Goal: Task Accomplishment & Management: Use online tool/utility

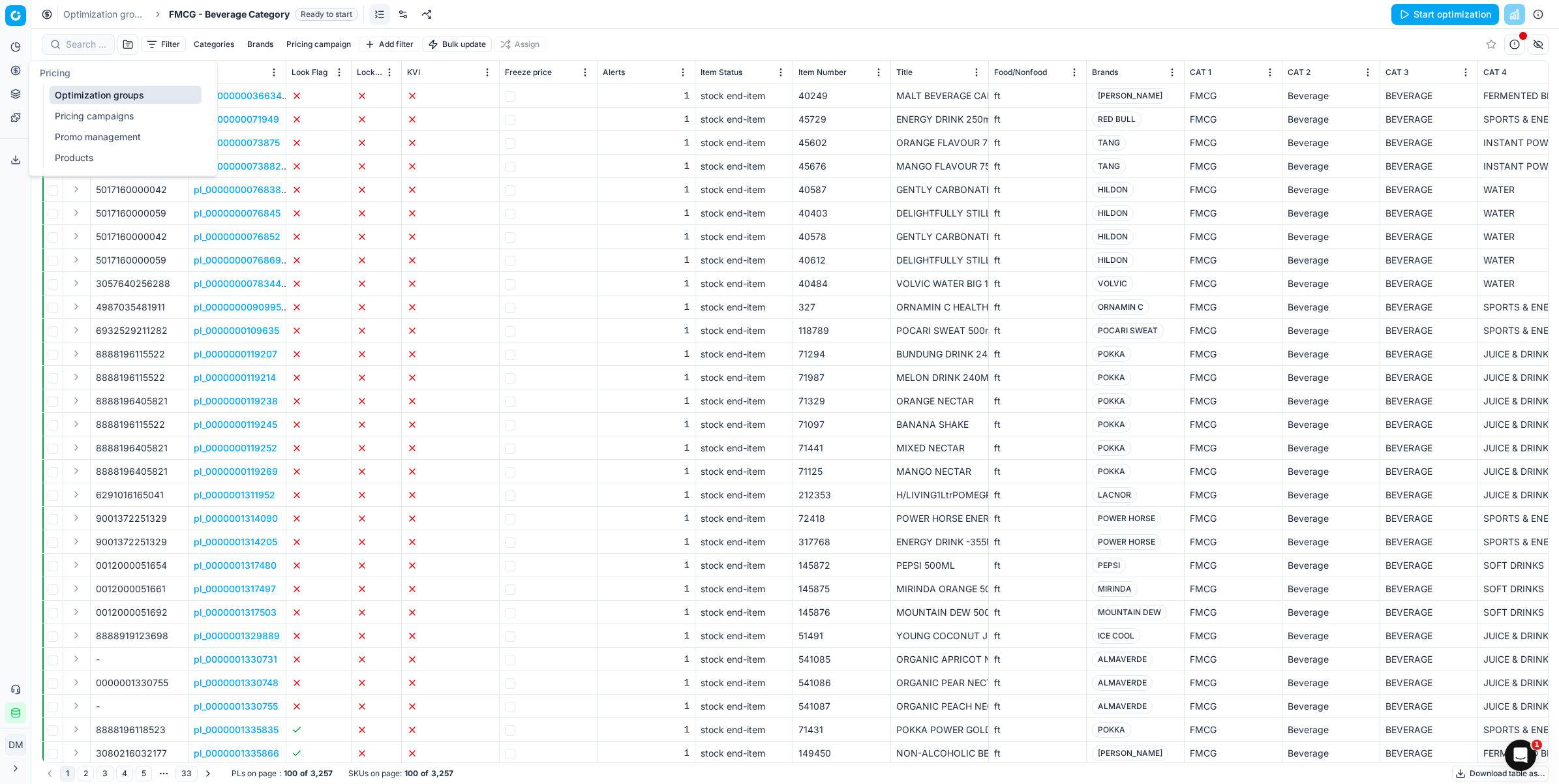
click at [20, 73] on icon at bounding box center [15, 70] width 10 height 10
click at [17, 73] on icon at bounding box center [15, 70] width 10 height 10
click at [1405, 12] on button "Start optimization" at bounding box center [1445, 14] width 108 height 21
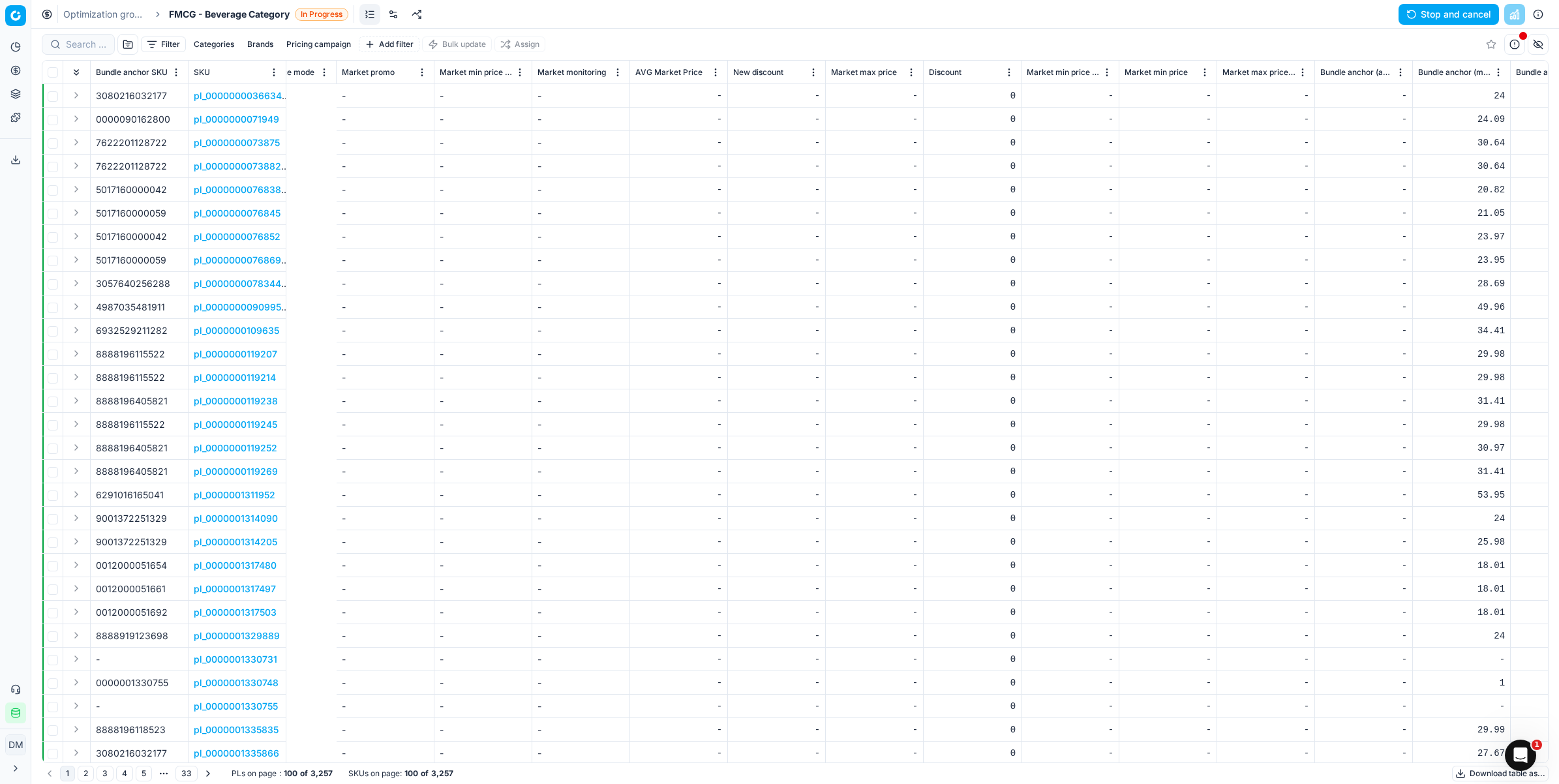
scroll to position [0, 8183]
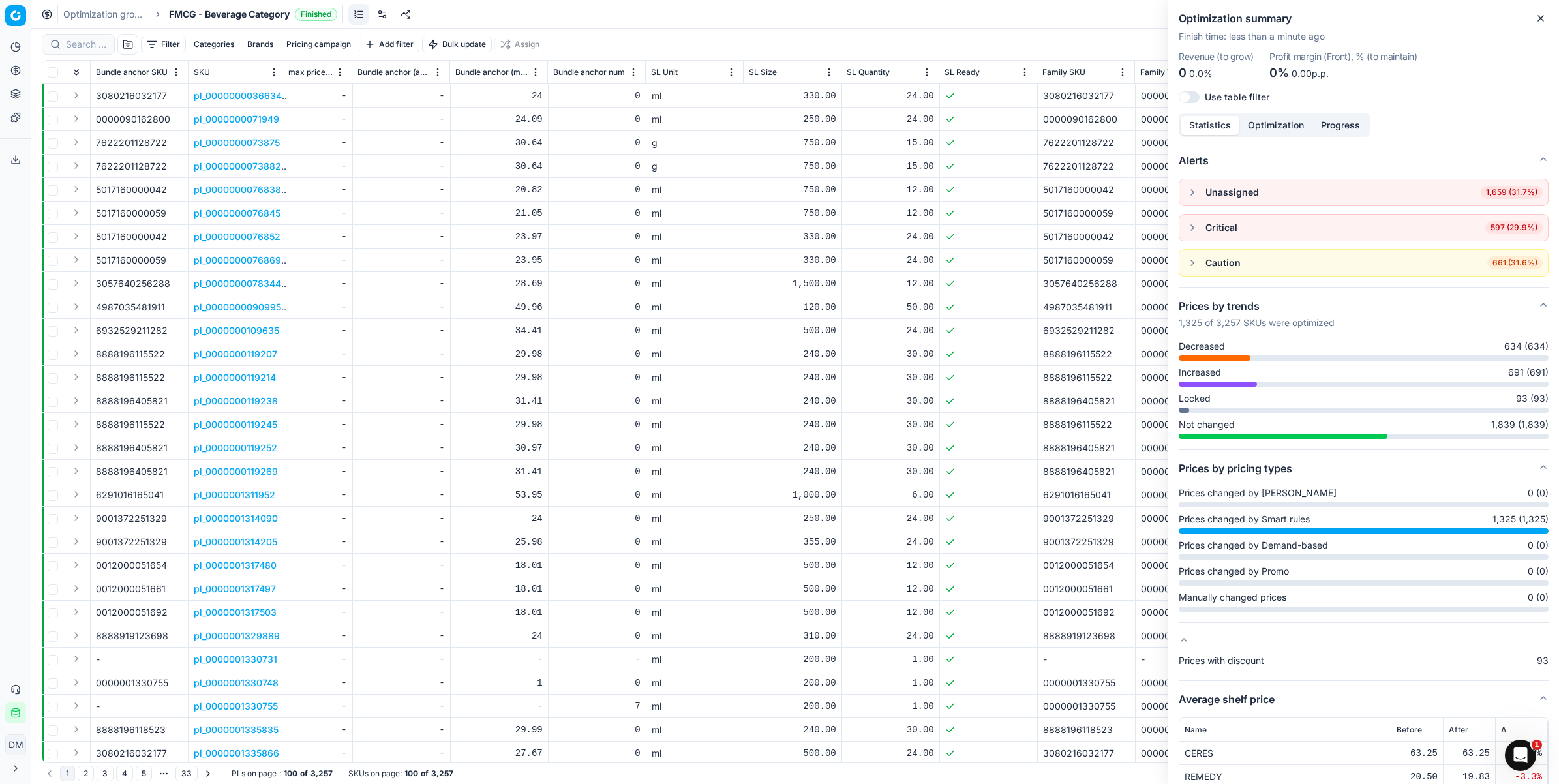
click at [1543, 23] on icon "button" at bounding box center [1541, 18] width 10 height 10
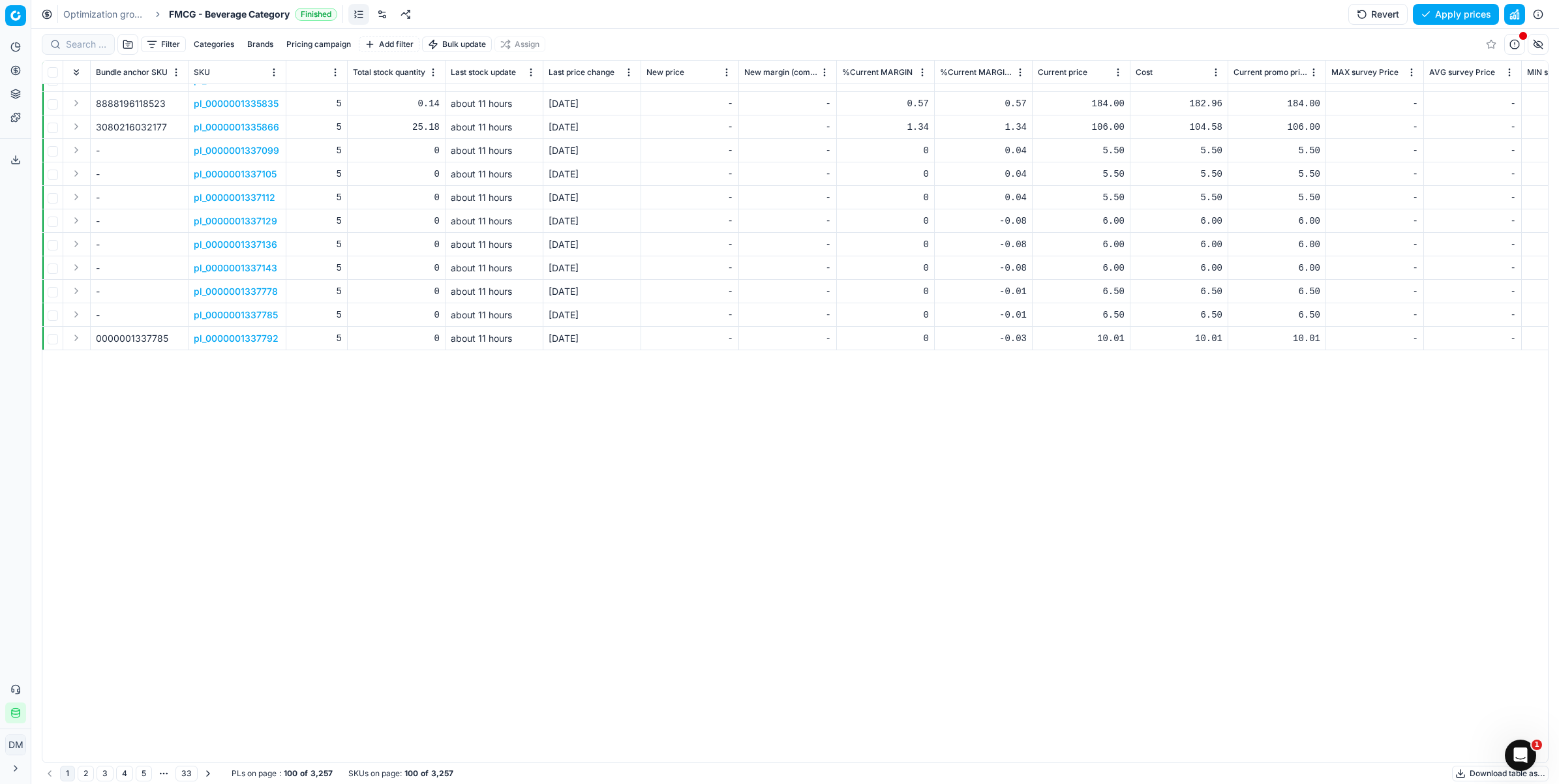
scroll to position [0, 3186]
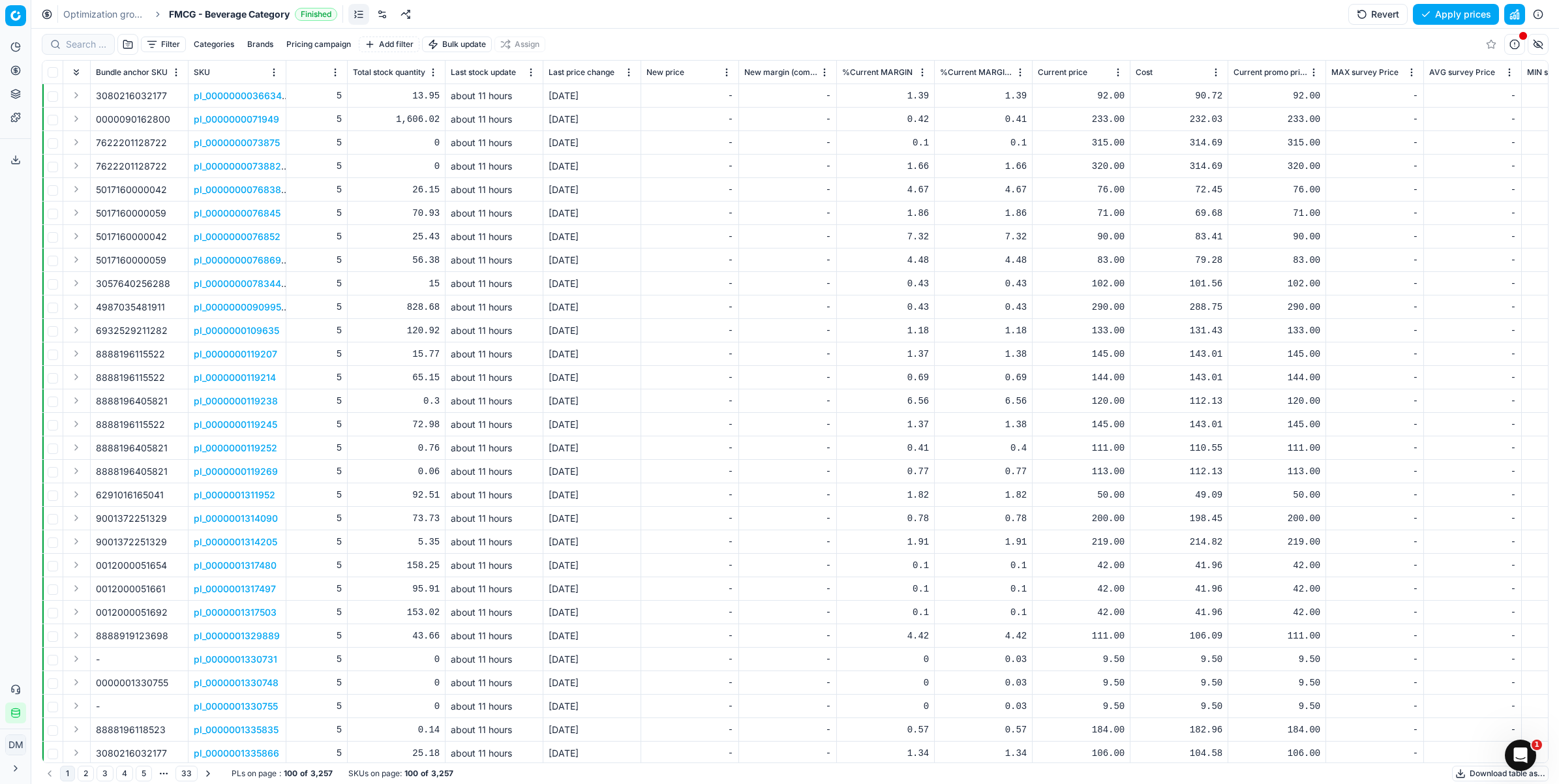
click at [1482, 15] on button "Apply prices" at bounding box center [1456, 14] width 86 height 21
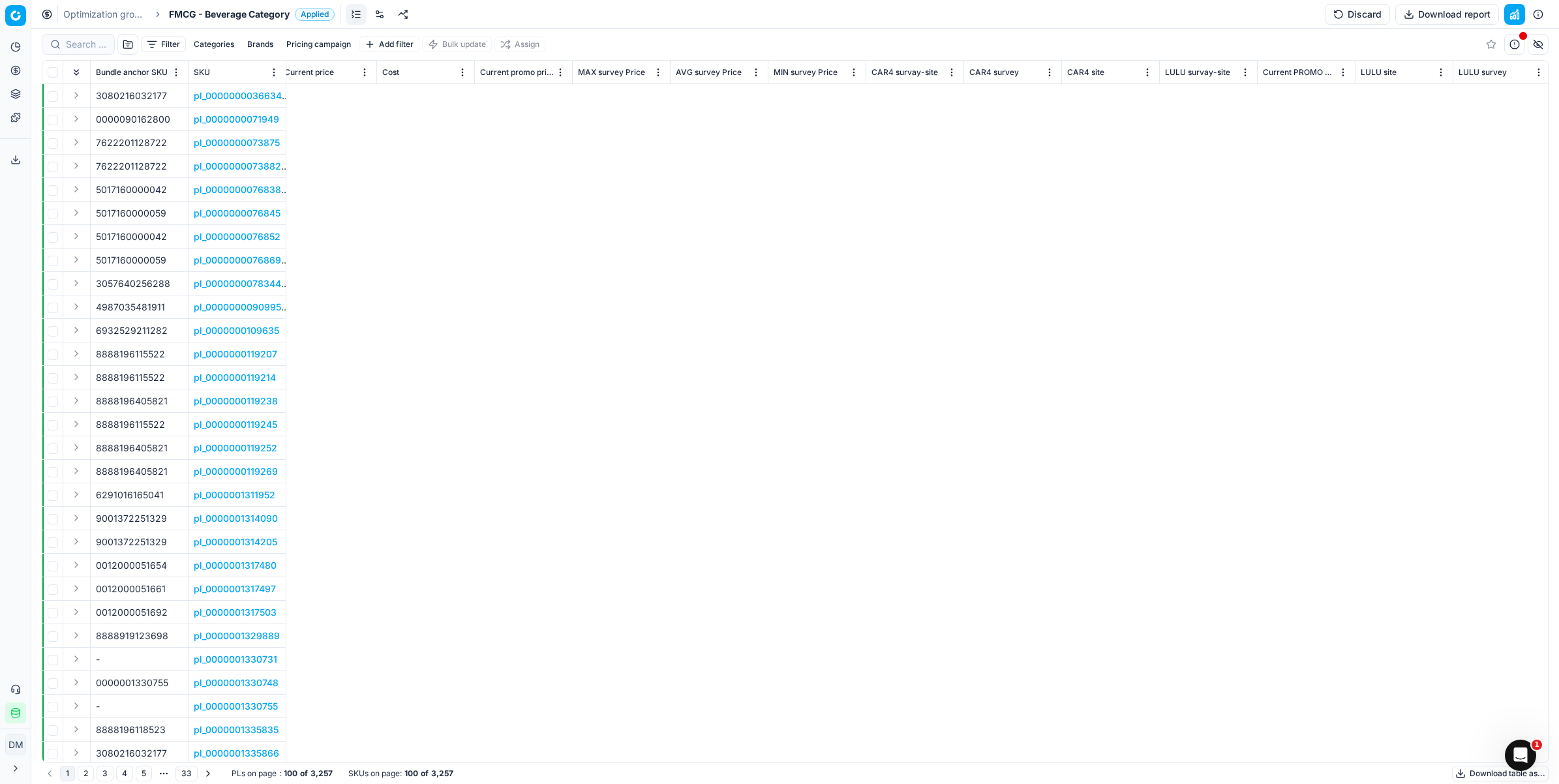
scroll to position [0, 0]
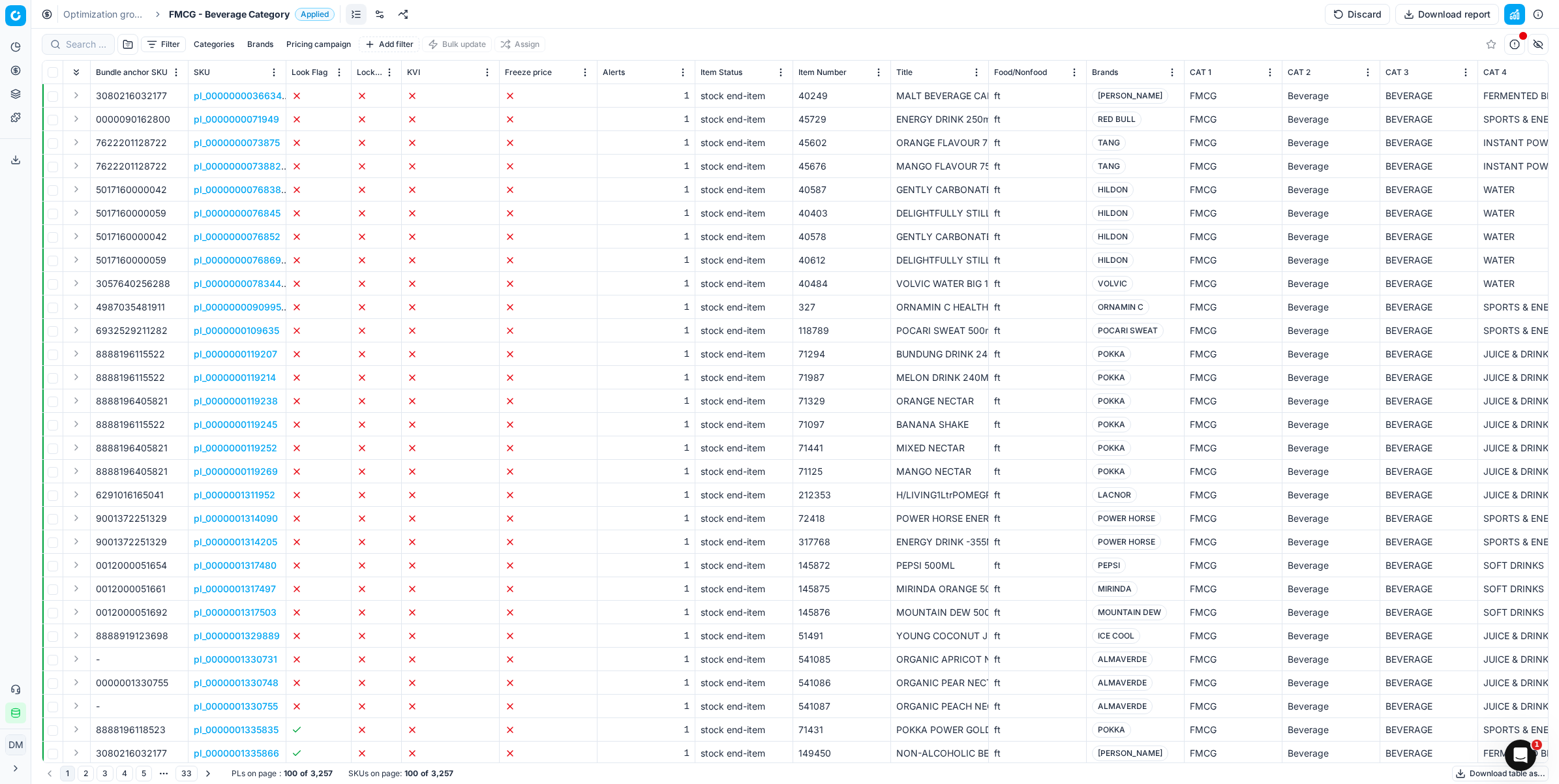
click at [320, 40] on button "Pricing campaign" at bounding box center [318, 45] width 75 height 16
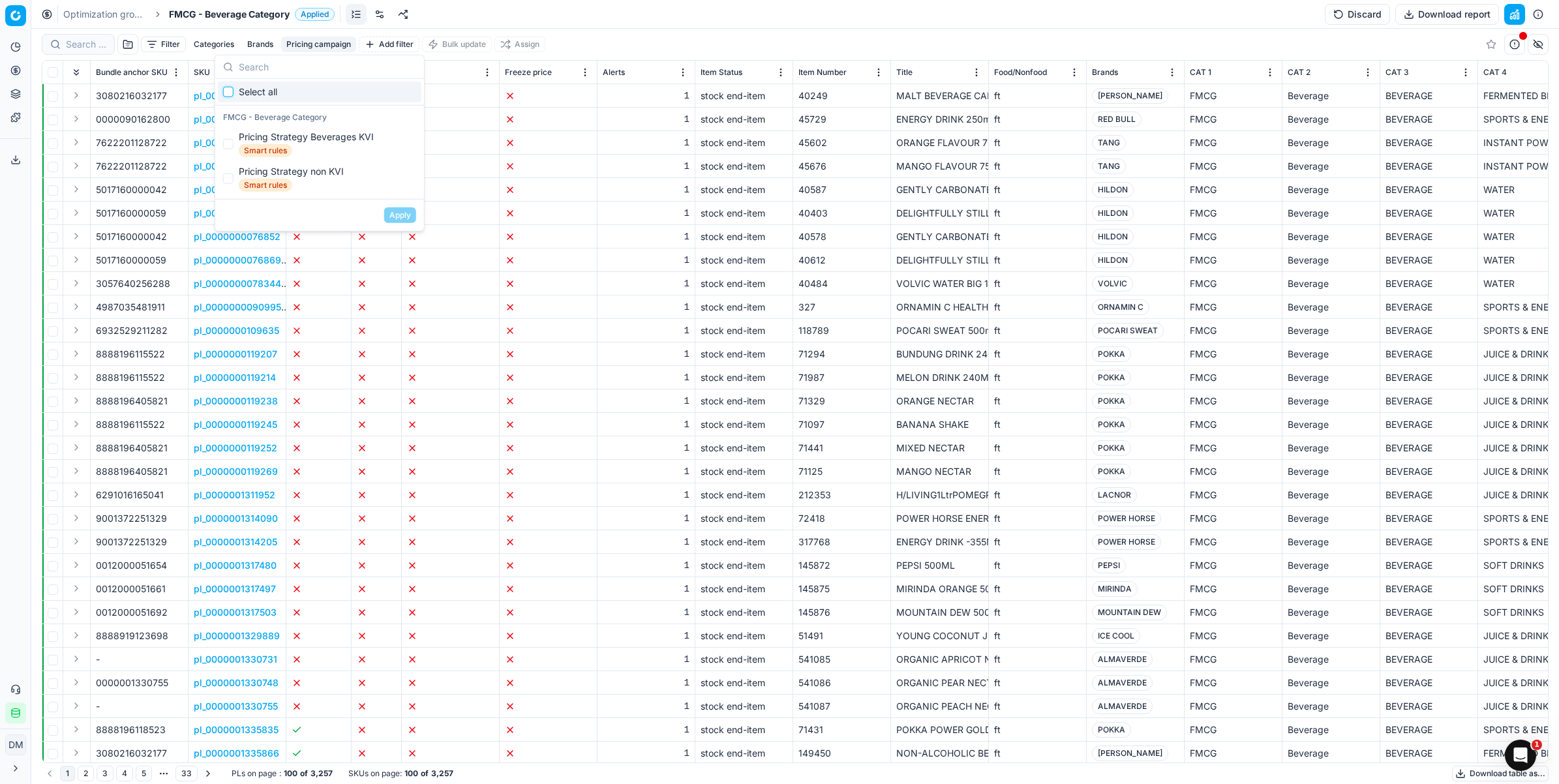
click at [229, 93] on input "Suggestions" at bounding box center [228, 92] width 10 height 10
checkbox input "true"
drag, startPoint x: 395, startPoint y: 213, endPoint x: 645, endPoint y: 313, distance: 269.3
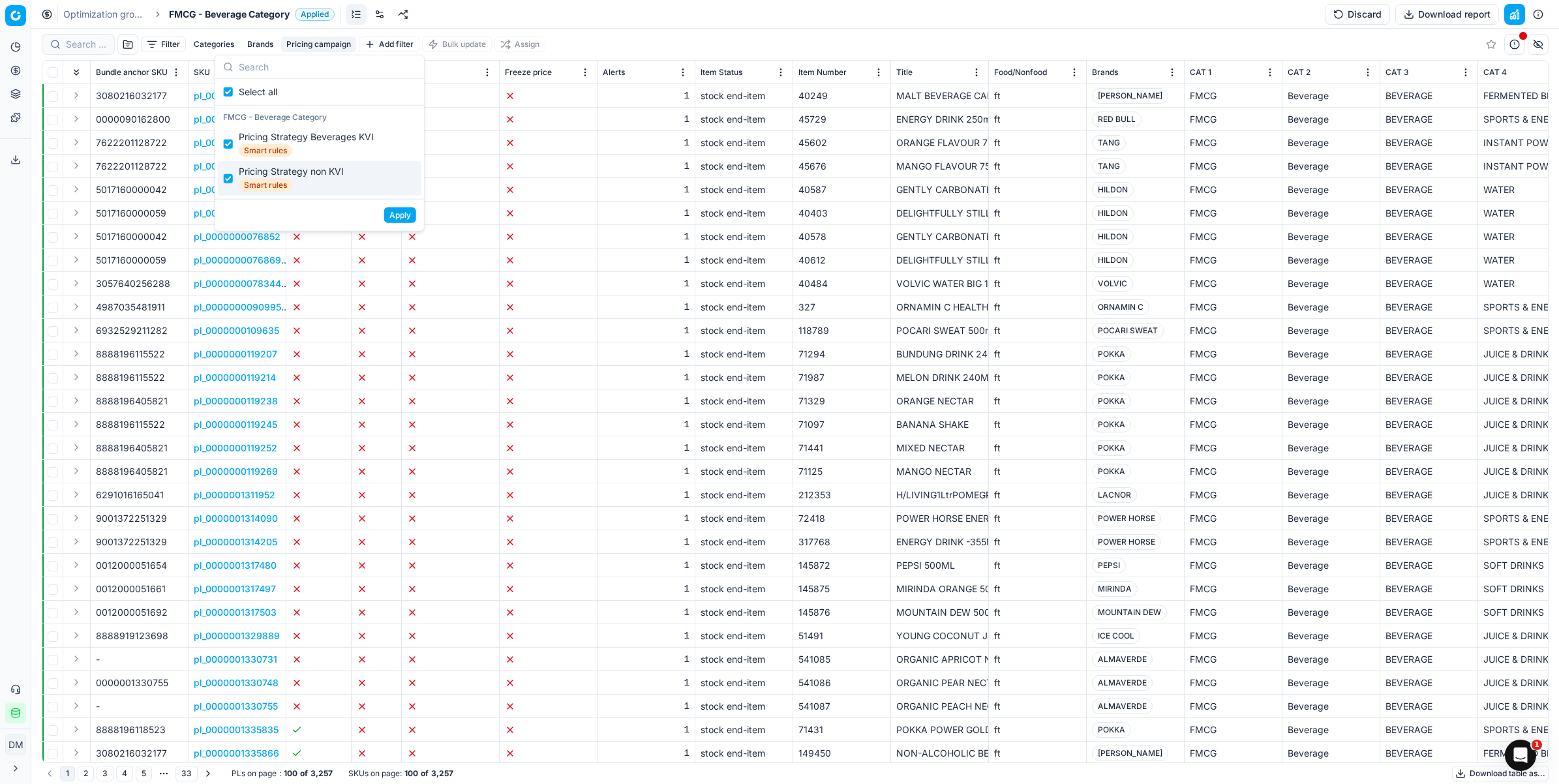
click at [396, 213] on button "Apply" at bounding box center [401, 215] width 32 height 16
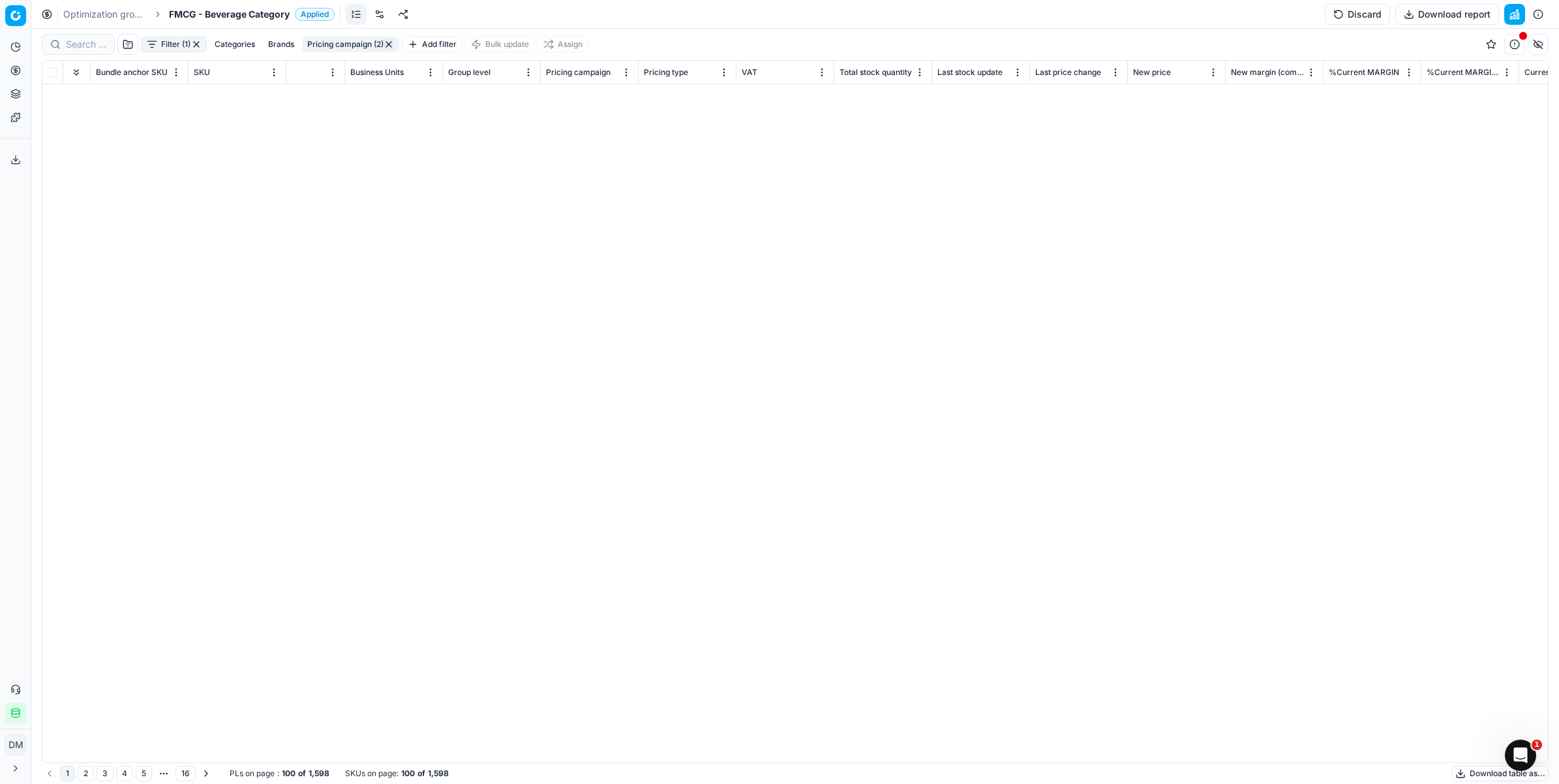
scroll to position [0, 2699]
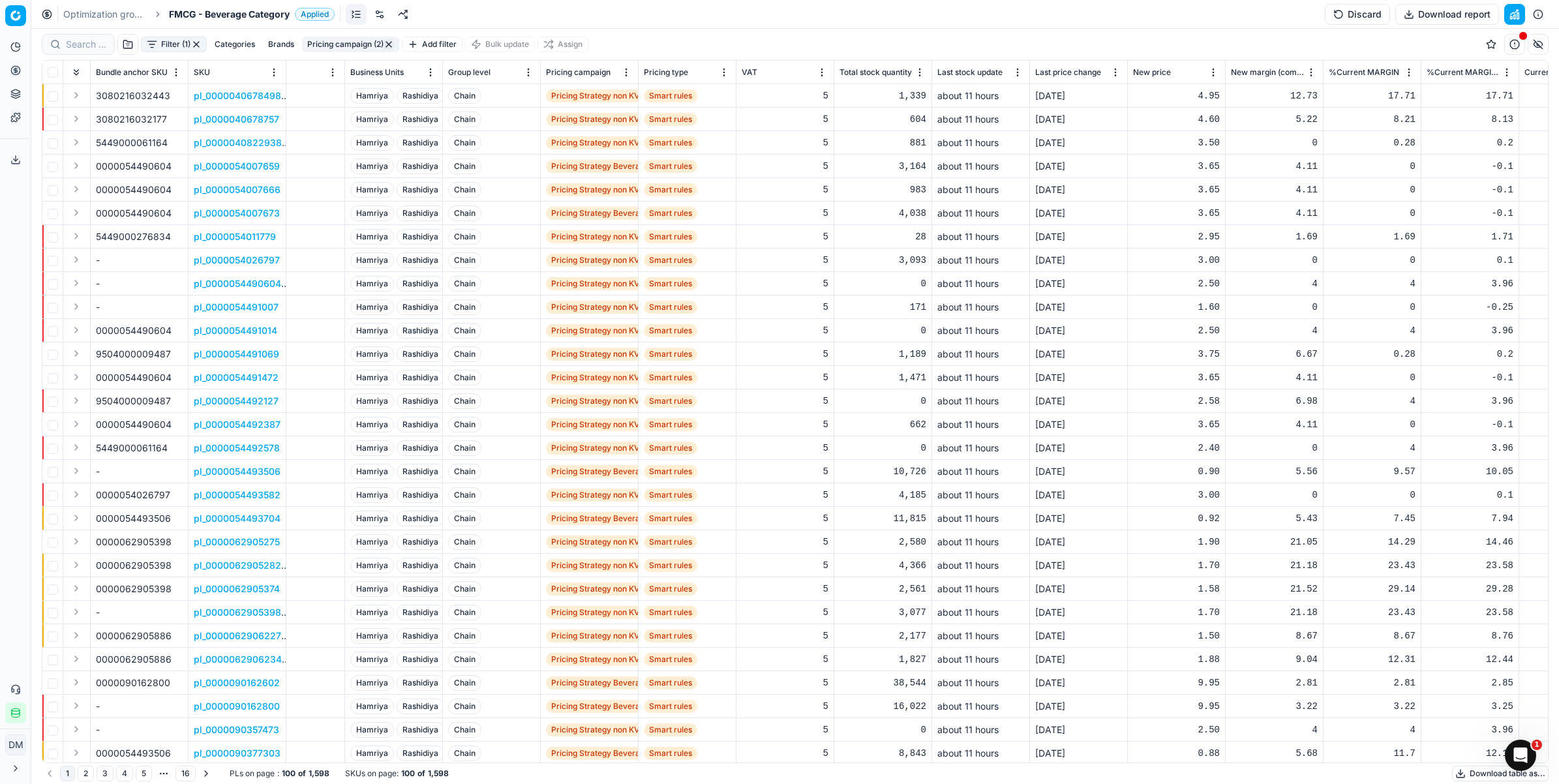
drag, startPoint x: 1450, startPoint y: 14, endPoint x: 1451, endPoint y: 76, distance: 62.0
click at [1460, 64] on div "Optimization groups FMCG - Beverage Category Applied Discard Download report Fi…" at bounding box center [795, 392] width 1528 height 784
click at [675, 310] on span "Smart rules" at bounding box center [670, 307] width 53 height 13
click at [1430, 14] on button "Download report" at bounding box center [1447, 14] width 104 height 21
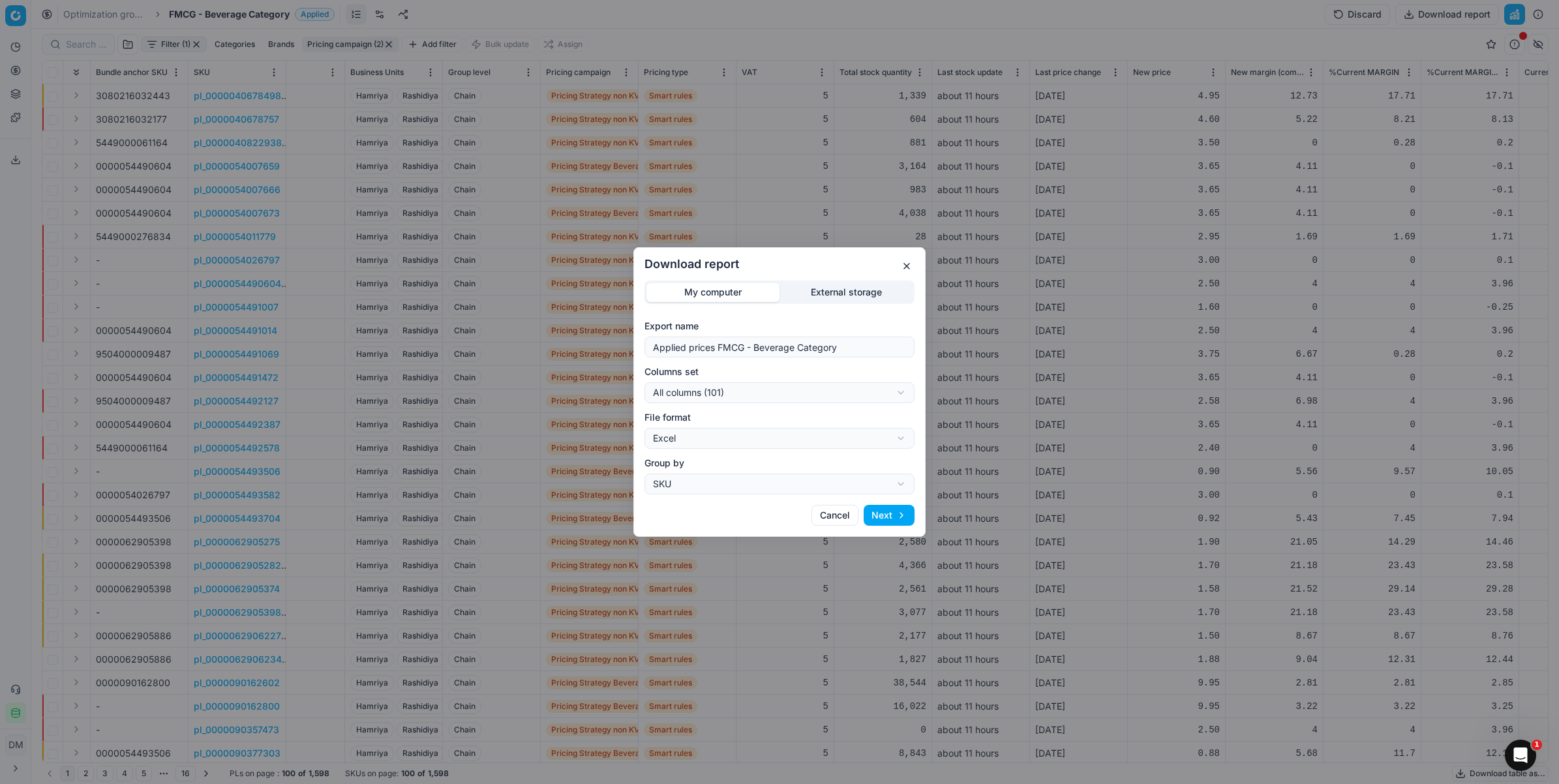
click at [893, 518] on button "Next" at bounding box center [890, 515] width 51 height 21
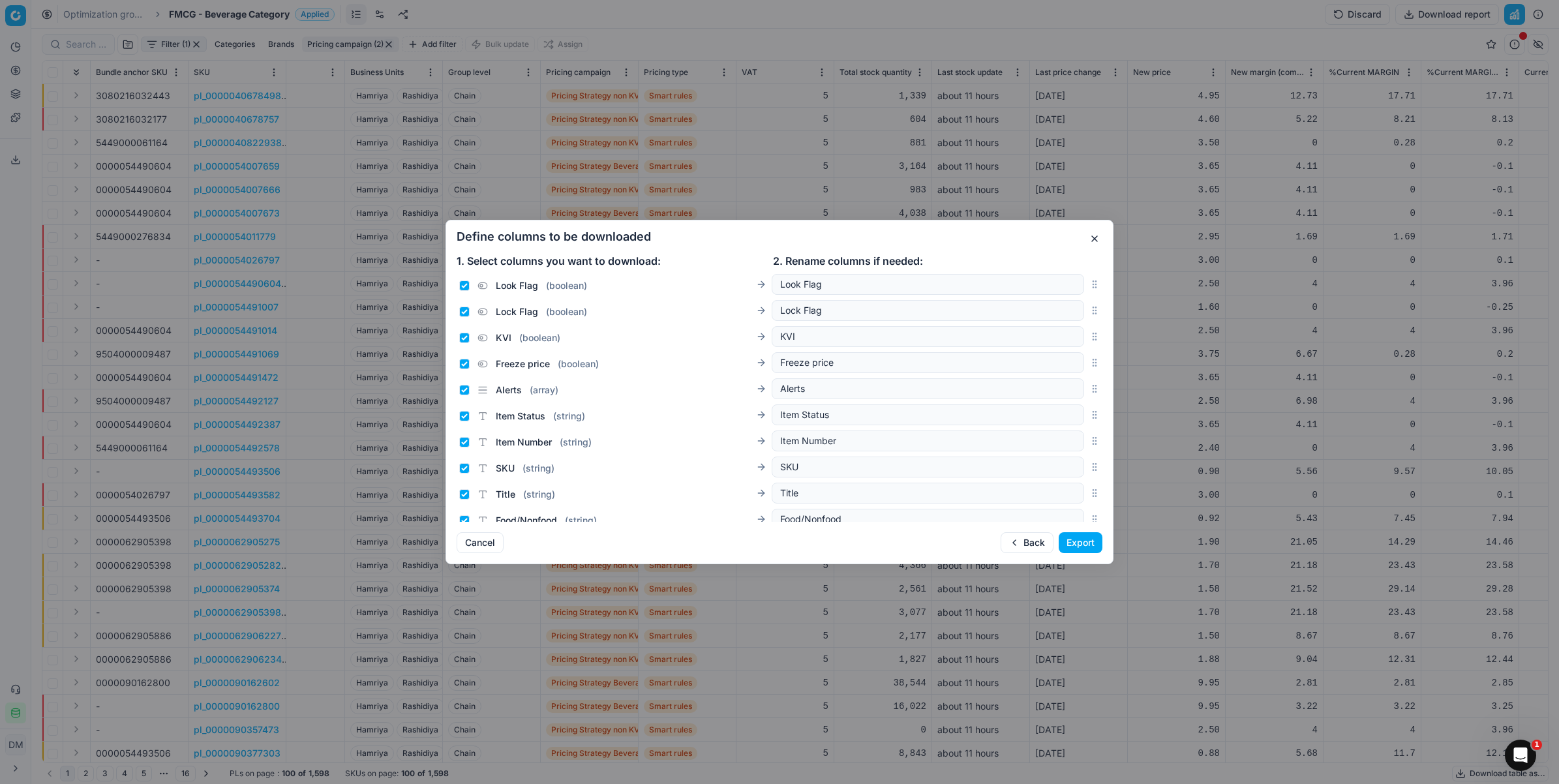
click at [1093, 543] on button "Export" at bounding box center [1080, 542] width 44 height 21
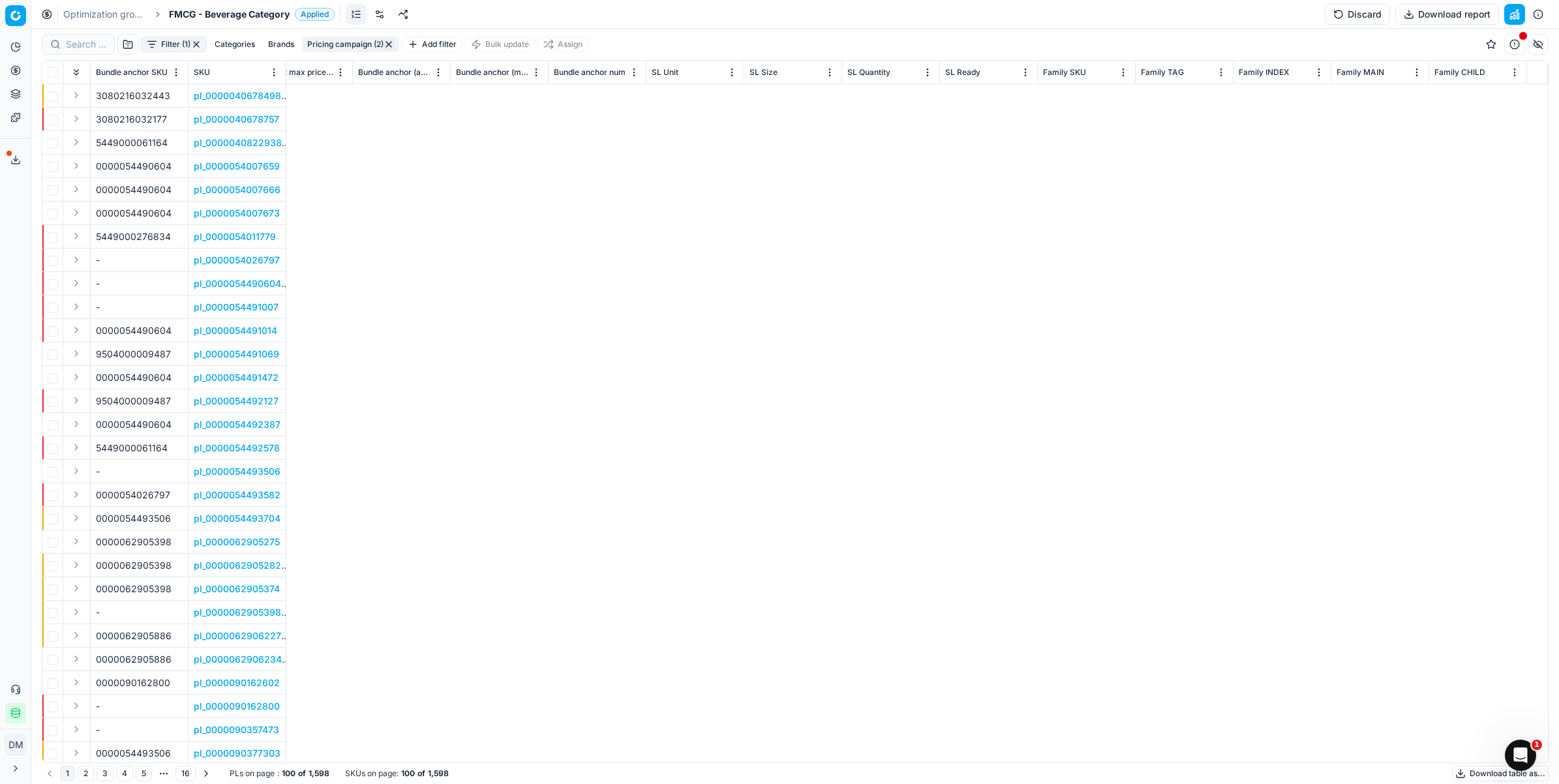
scroll to position [0, 460]
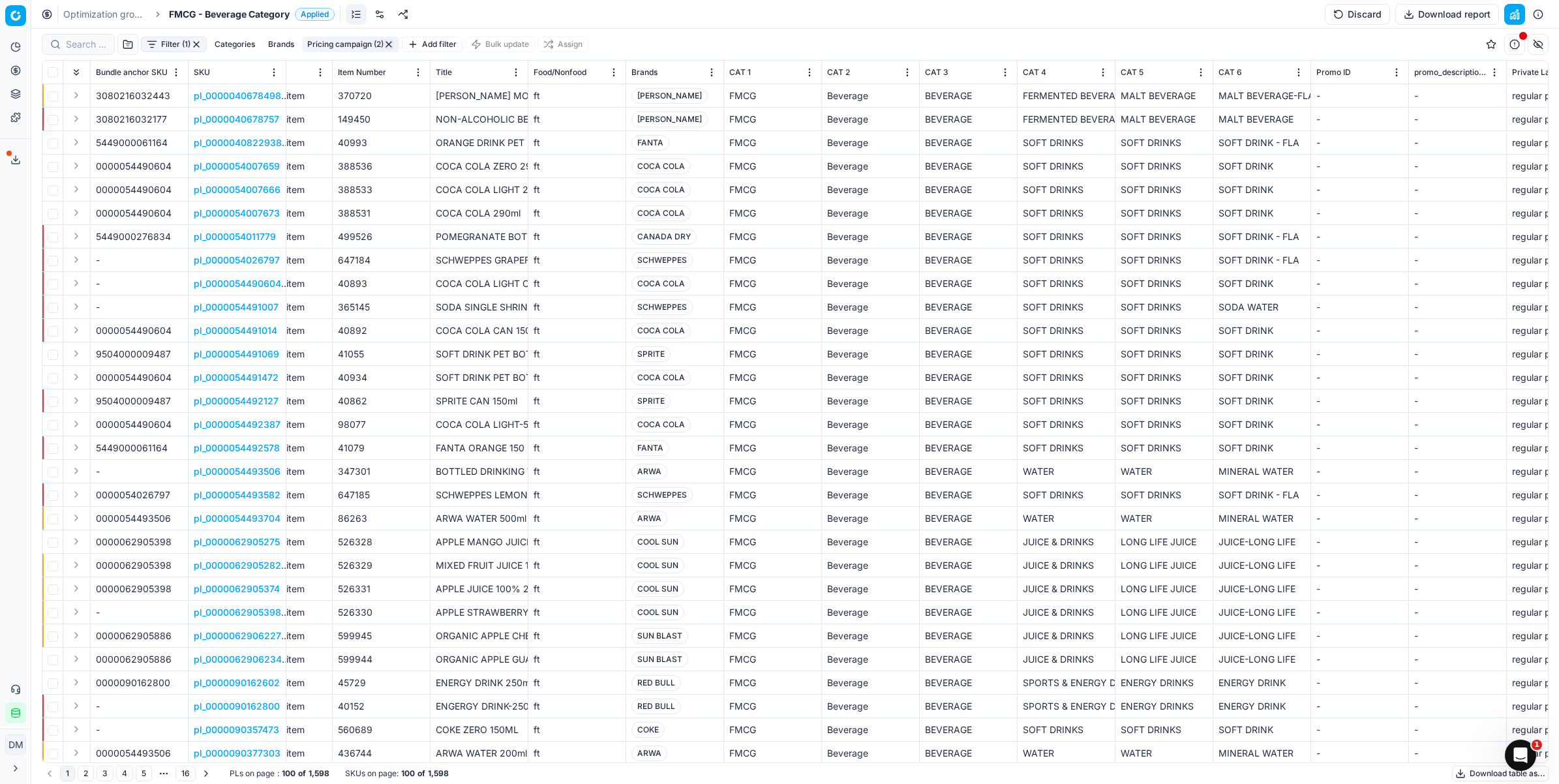
click at [719, 39] on div "Filter (1) Categories Brands Pricing campaign (2) Add filter Bulk update Assign" at bounding box center [795, 44] width 1507 height 31
click at [7, 152] on span at bounding box center [9, 153] width 6 height 6
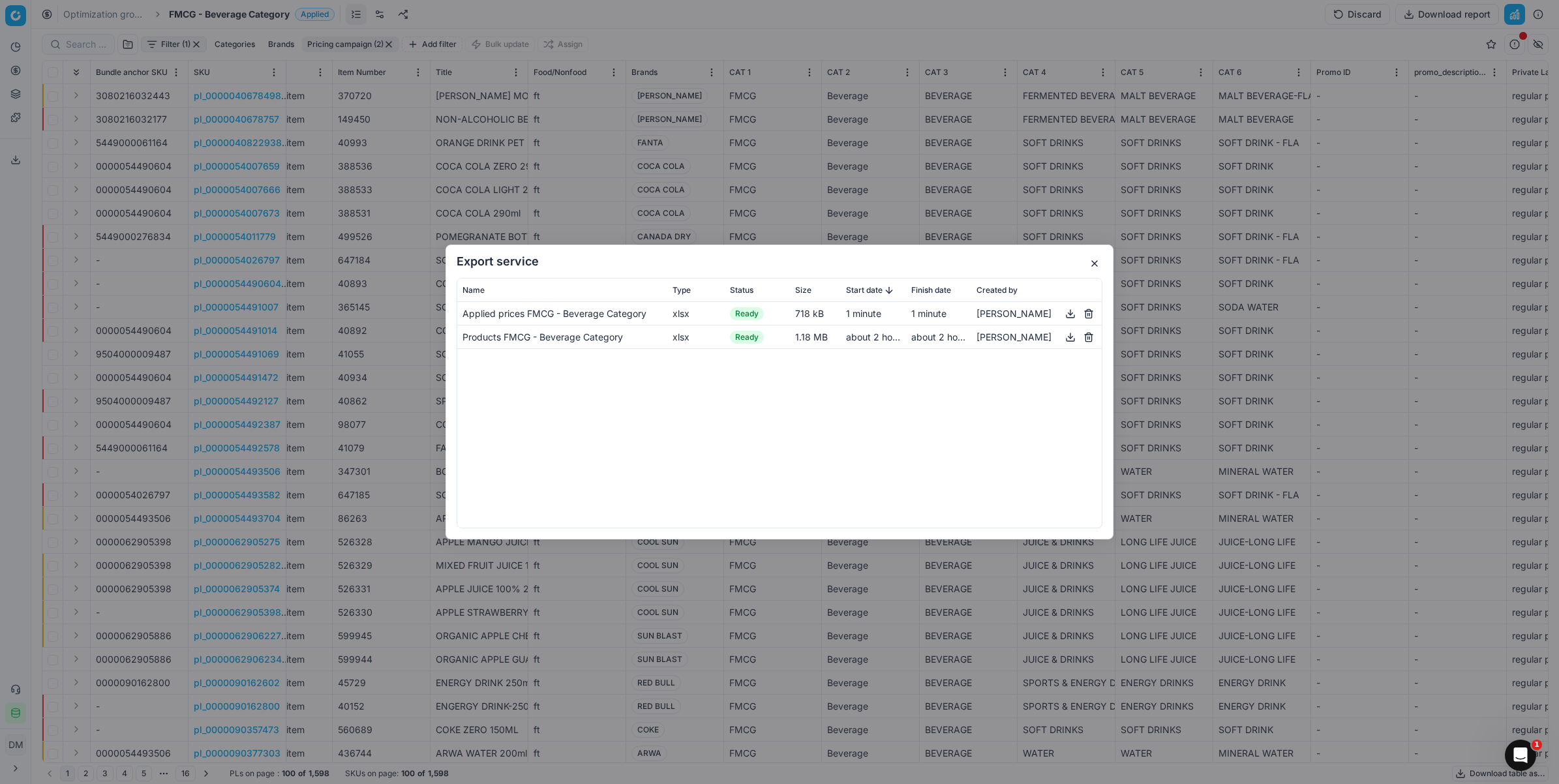
click at [1071, 307] on button "button" at bounding box center [1071, 314] width 16 height 16
click at [1097, 264] on button "button" at bounding box center [1095, 264] width 16 height 16
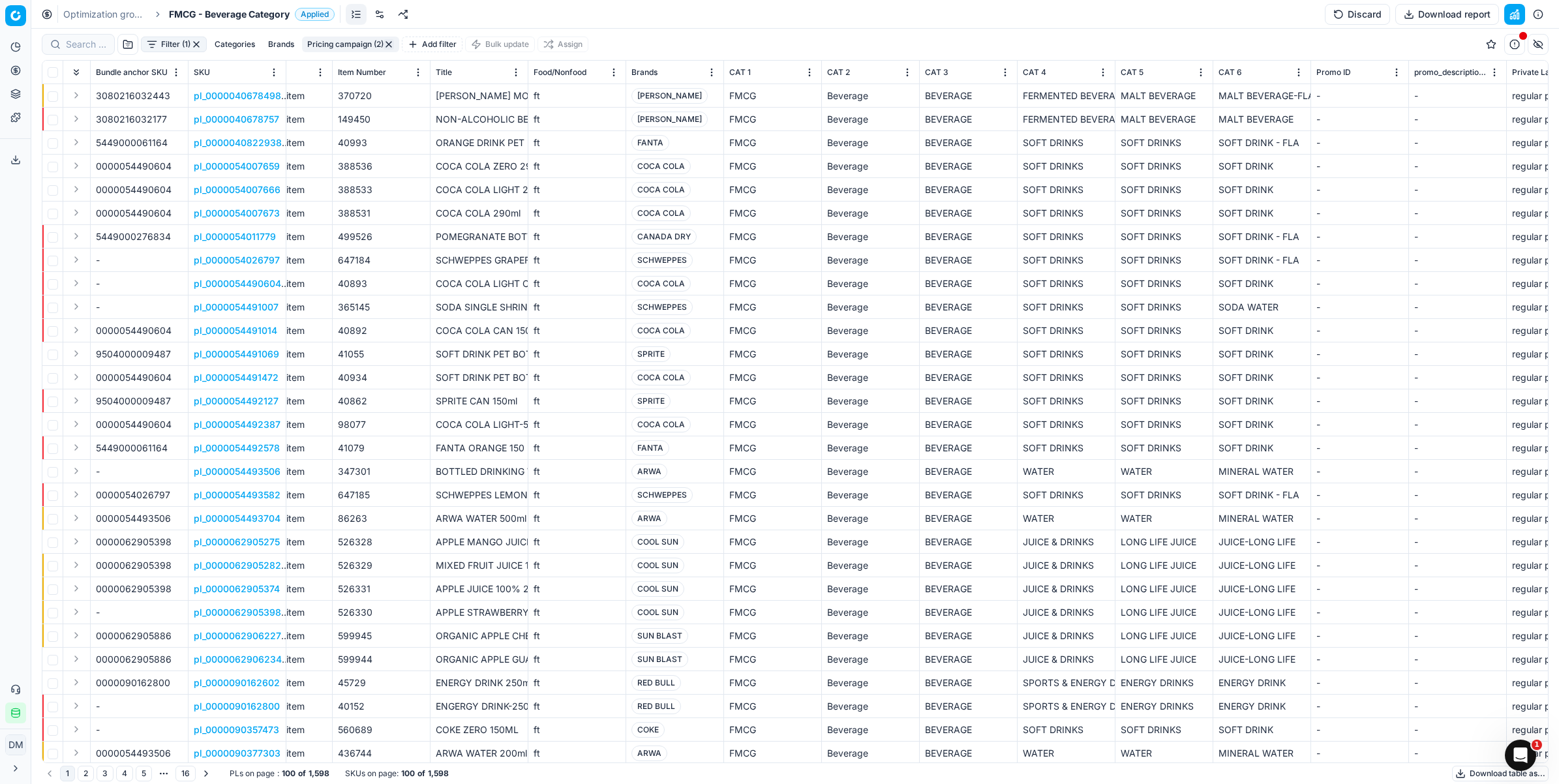
click at [331, 45] on button "Pricing campaign (2)" at bounding box center [351, 45] width 97 height 16
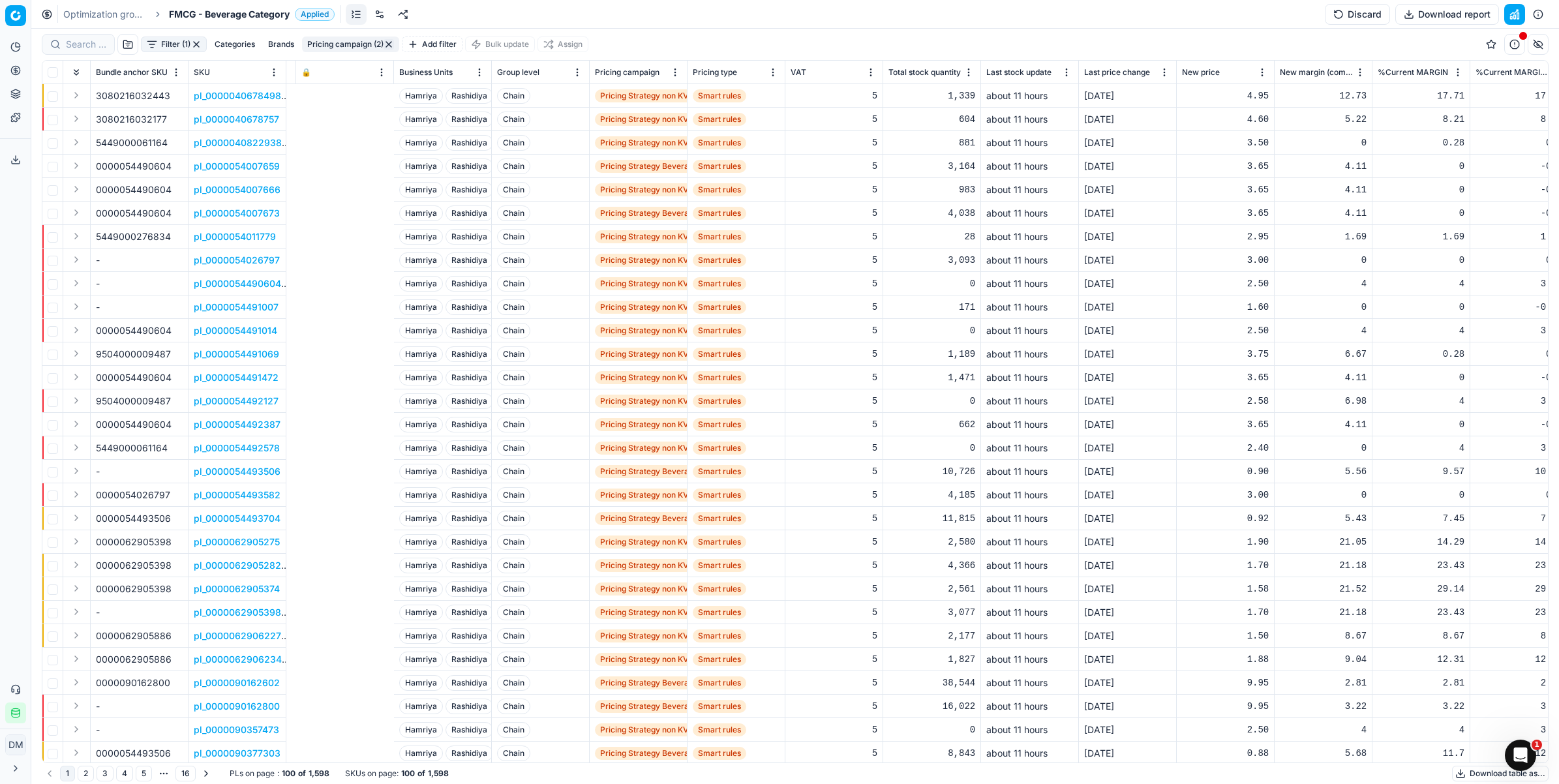
scroll to position [0, 3171]
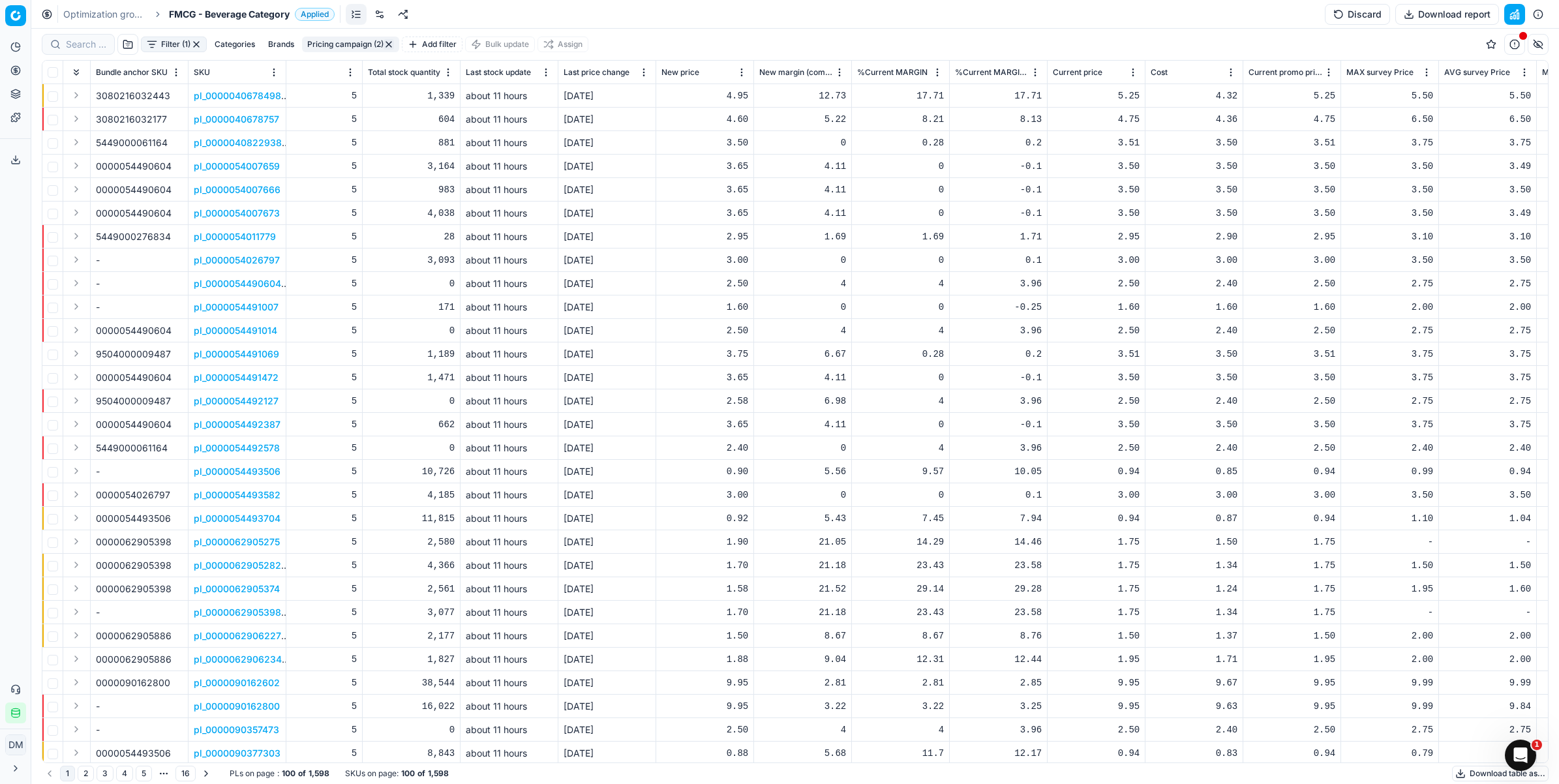
click at [349, 50] on button "Pricing campaign (2)" at bounding box center [351, 45] width 97 height 16
click at [689, 39] on div "Filter (1) Categories Brands Pricing campaign (2) Add filter Bulk update Assign" at bounding box center [795, 44] width 1507 height 31
click at [450, 44] on button "Add filter" at bounding box center [432, 45] width 61 height 16
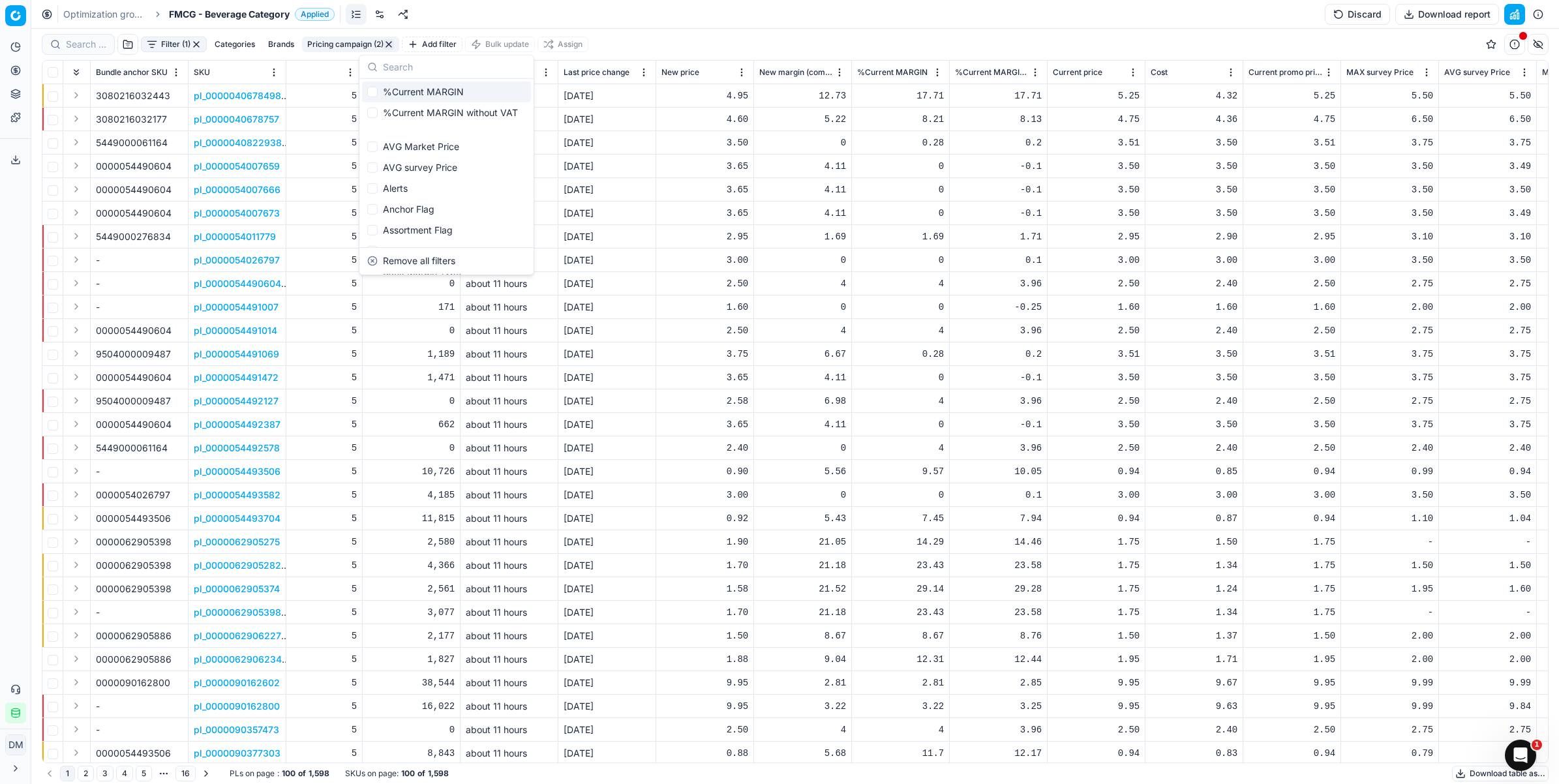
click at [450, 44] on button "Add filter" at bounding box center [432, 45] width 61 height 16
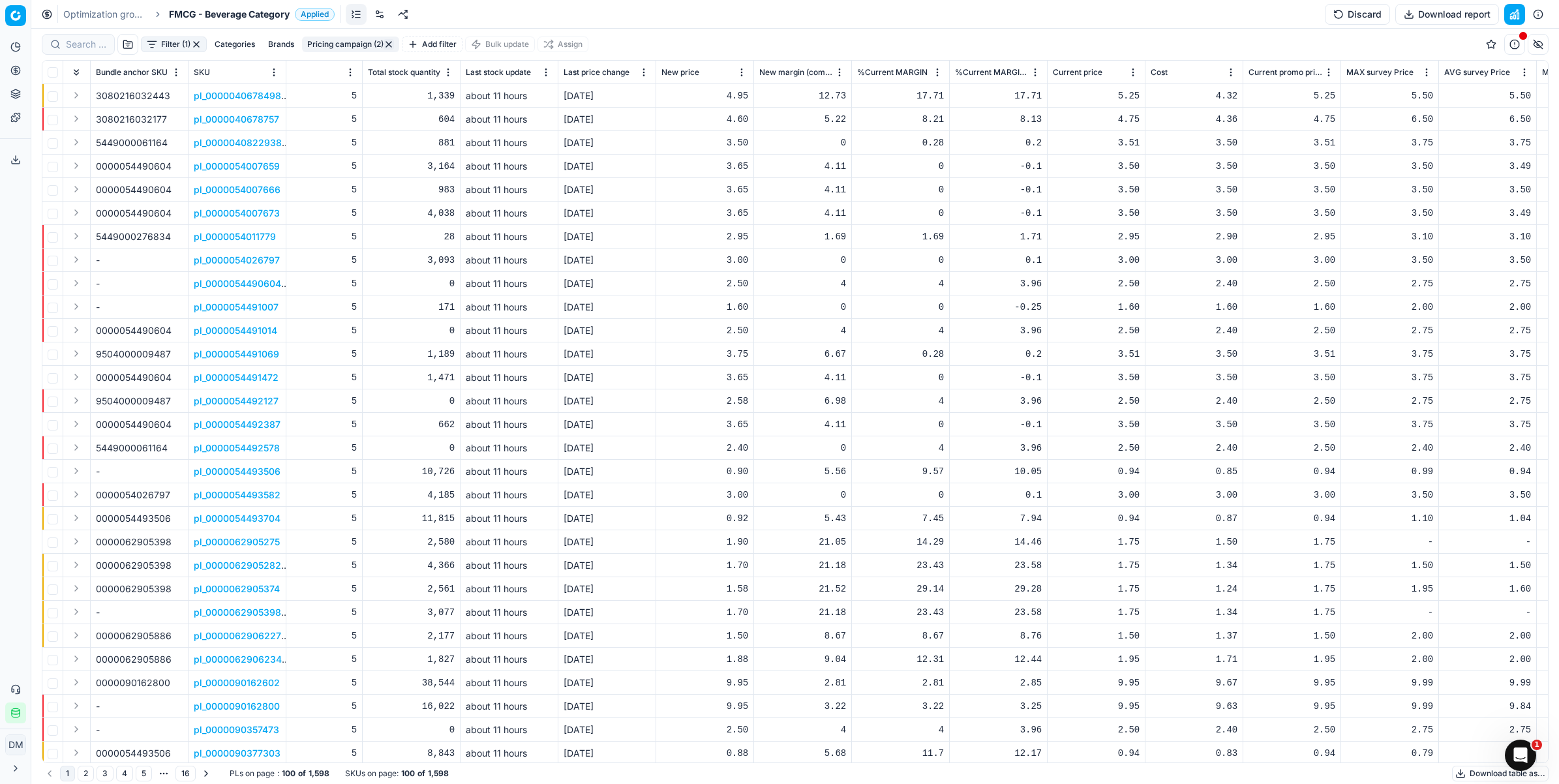
click at [450, 44] on button "Add filter" at bounding box center [432, 45] width 61 height 16
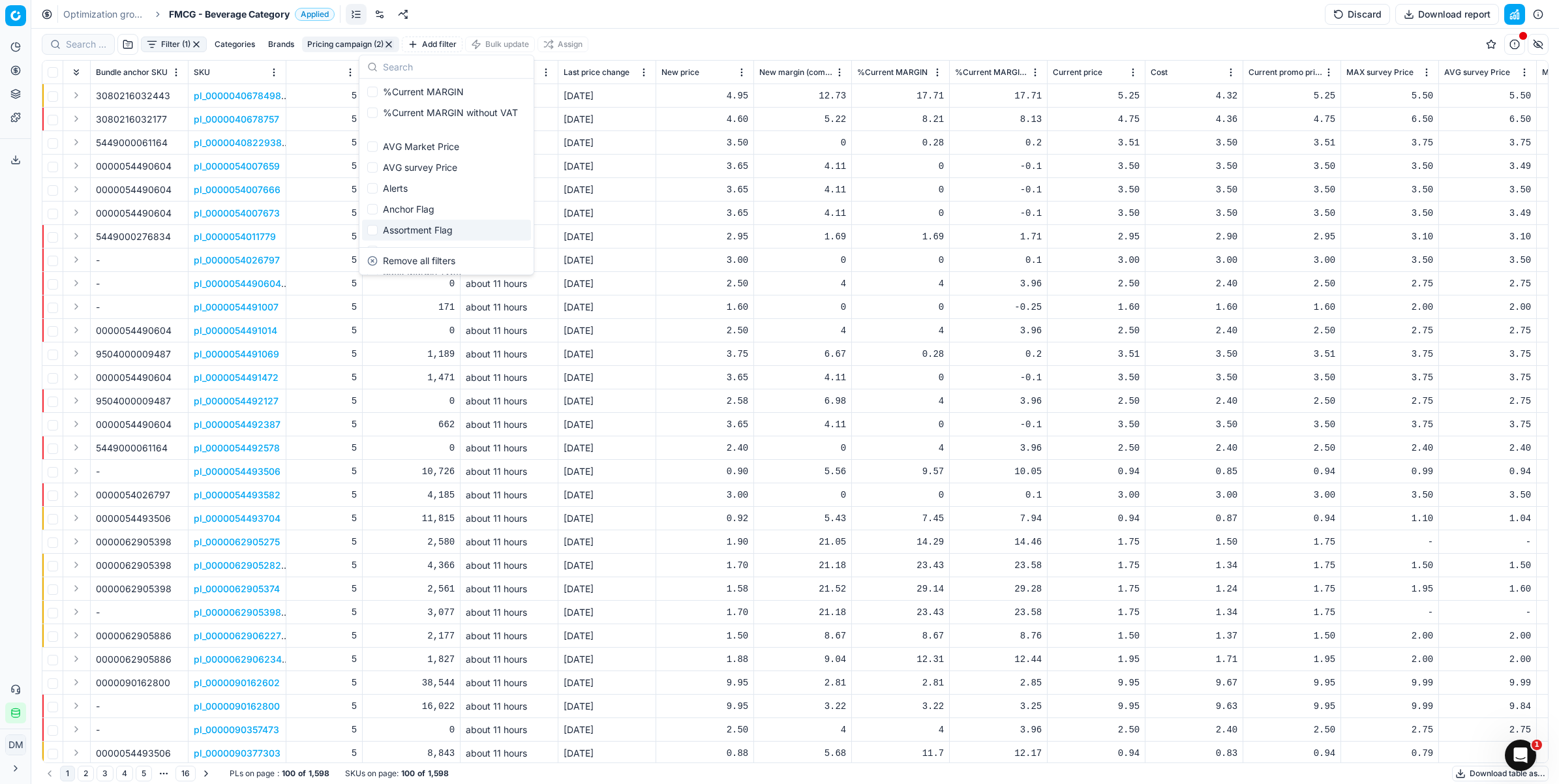
click at [362, 227] on div "Assortment Flag" at bounding box center [447, 230] width 169 height 21
checkbox input "true"
click at [367, 132] on input "is" at bounding box center [368, 133] width 10 height 10
radio input "true"
type input "yes"
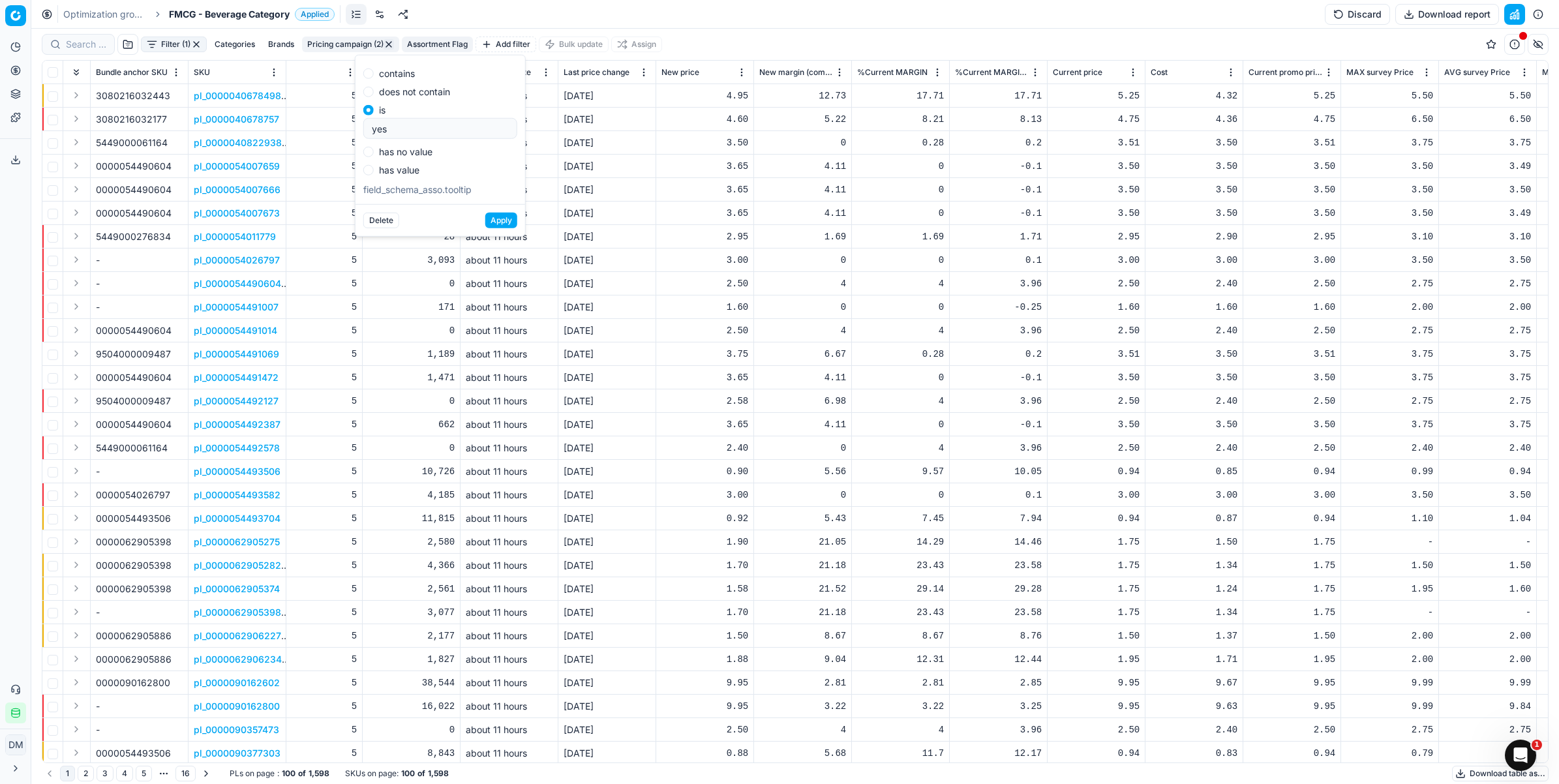
click at [494, 219] on button "Apply" at bounding box center [501, 221] width 32 height 16
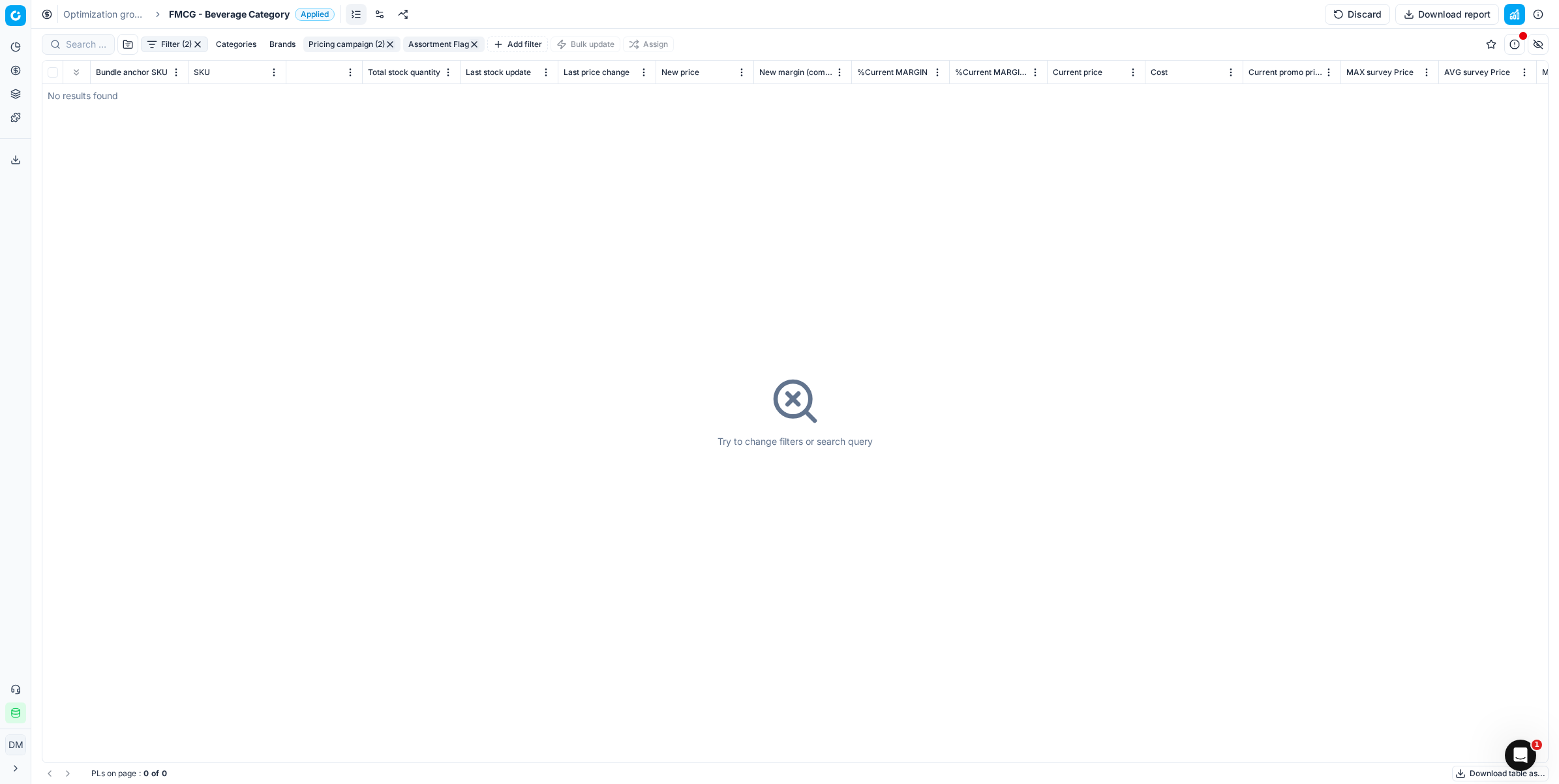
click at [431, 44] on button "Assortment Flag" at bounding box center [444, 45] width 81 height 16
drag, startPoint x: 403, startPoint y: 131, endPoint x: 336, endPoint y: 131, distance: 67.0
click at [336, 131] on body "Pricing platform Analytics Pricing Product portfolio Templates Export service 2…" at bounding box center [780, 392] width 1559 height 784
drag, startPoint x: 412, startPoint y: 129, endPoint x: 235, endPoint y: 103, distance: 178.9
click at [235, 103] on body "Pricing platform Analytics Pricing Product portfolio Templates Export service 2…" at bounding box center [780, 392] width 1559 height 784
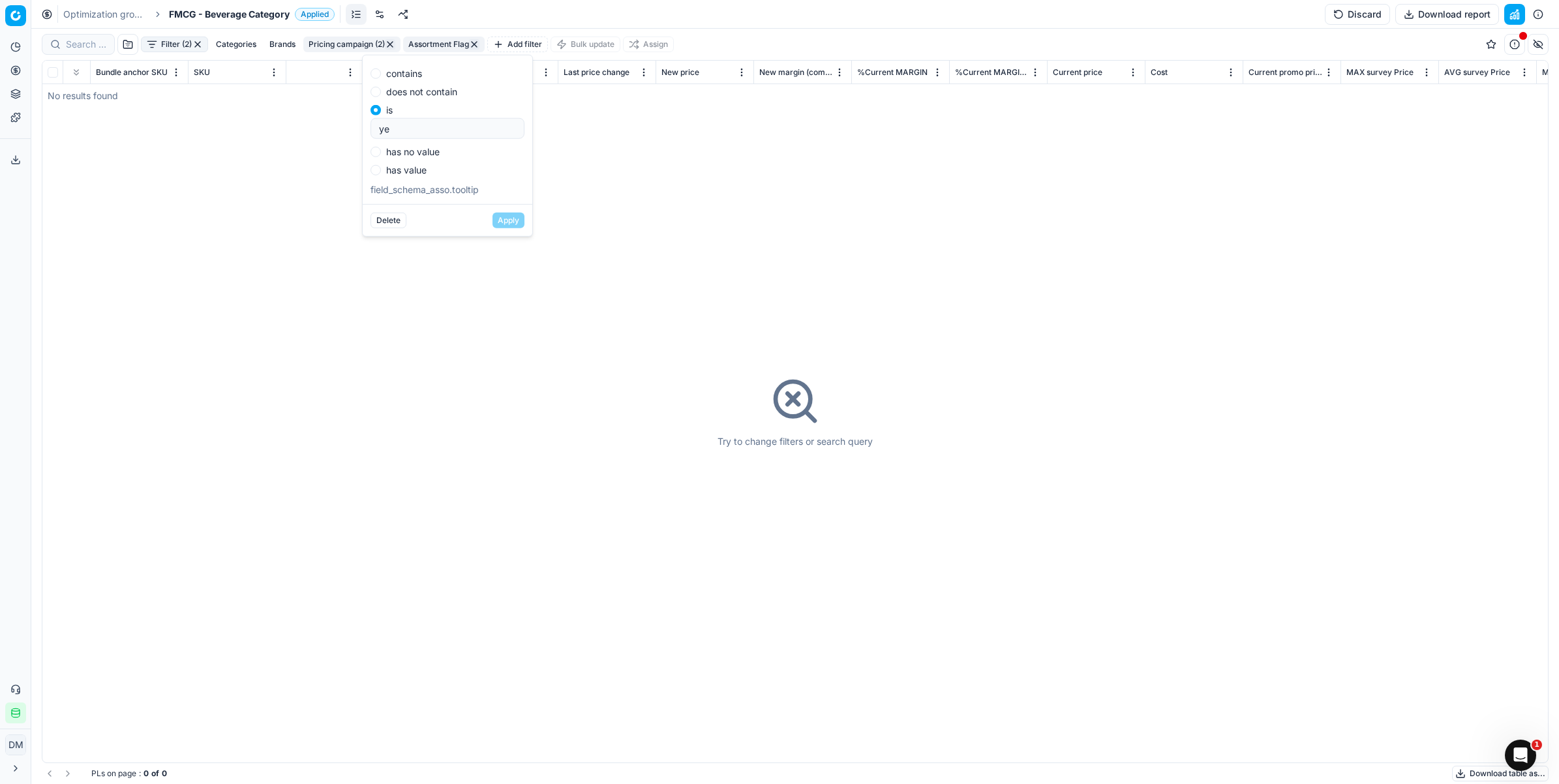
type input "y"
type input "Y"
click at [517, 220] on button "Apply" at bounding box center [508, 221] width 32 height 16
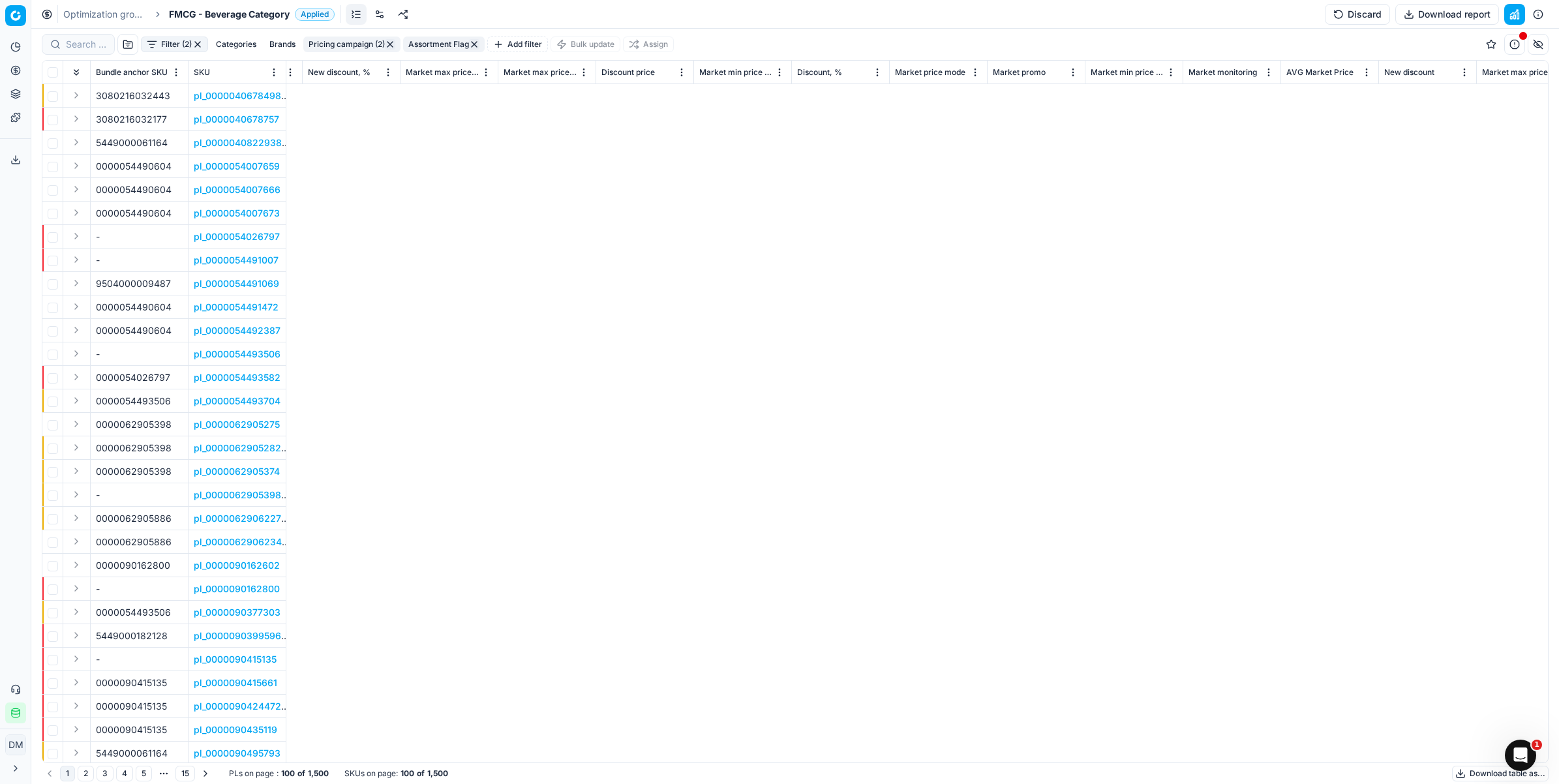
scroll to position [0, 1702]
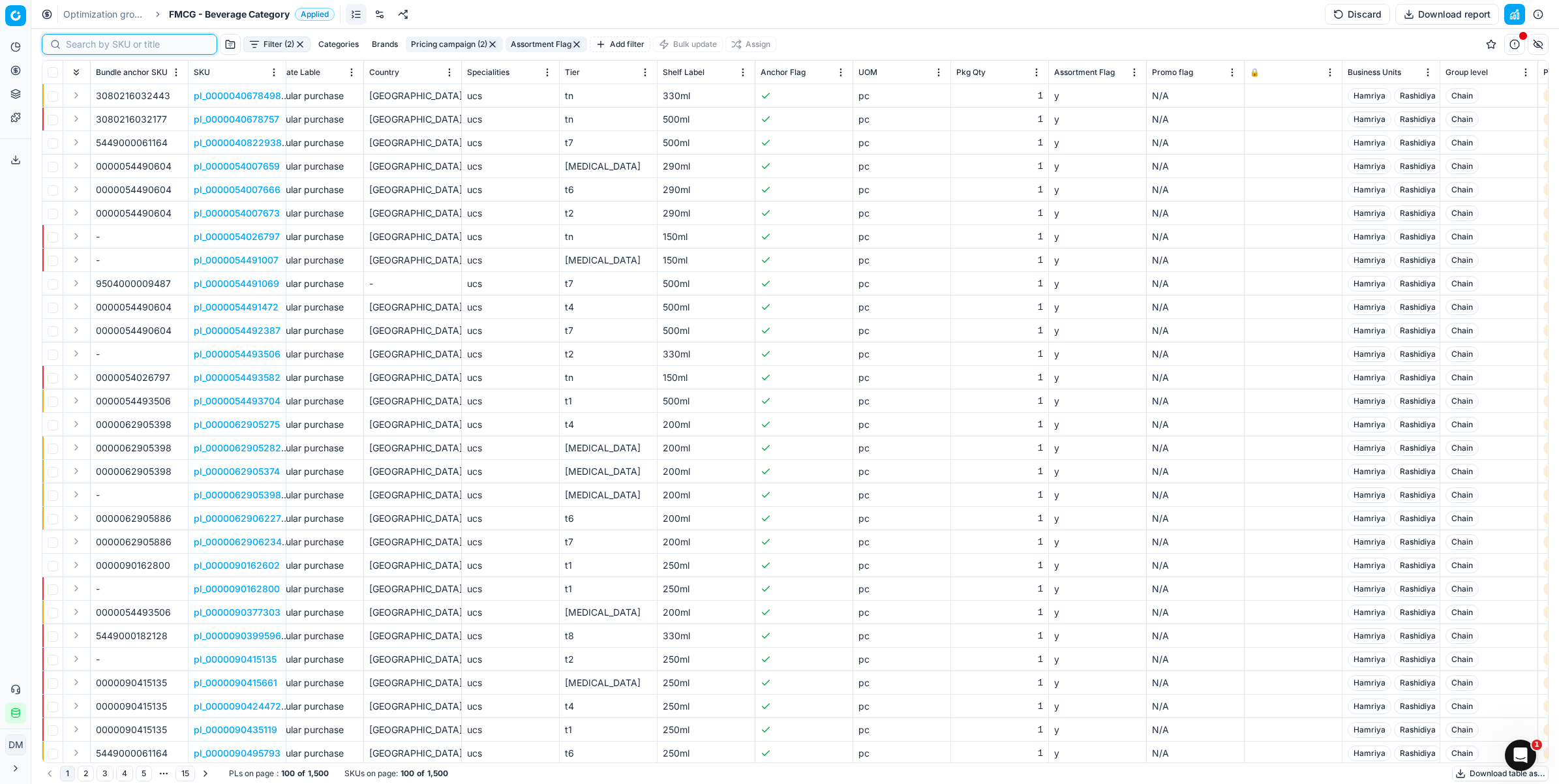
click at [85, 41] on input at bounding box center [137, 44] width 143 height 13
paste input "610801"
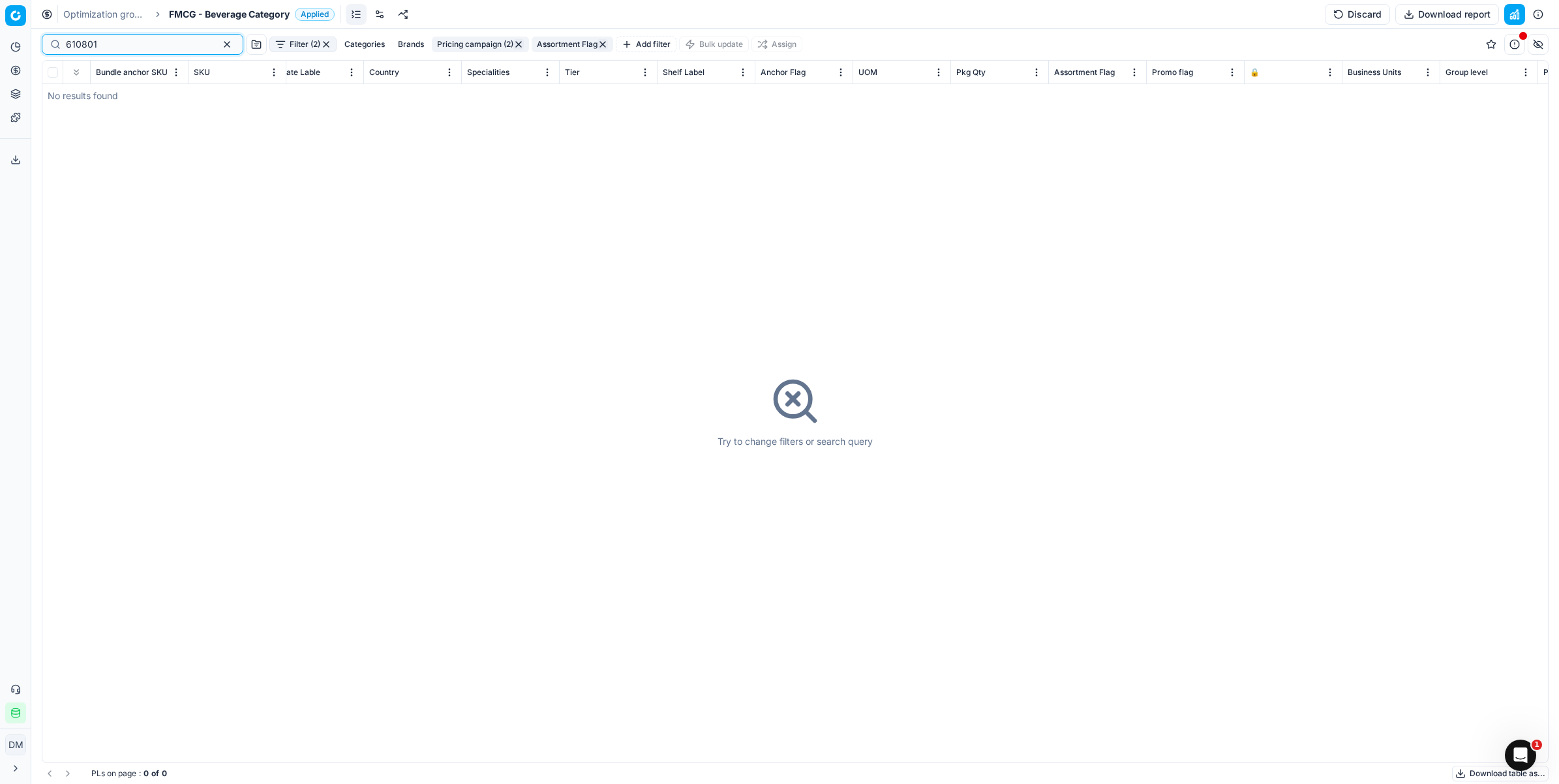
type input "610801"
click at [219, 48] on button "button" at bounding box center [227, 45] width 16 height 16
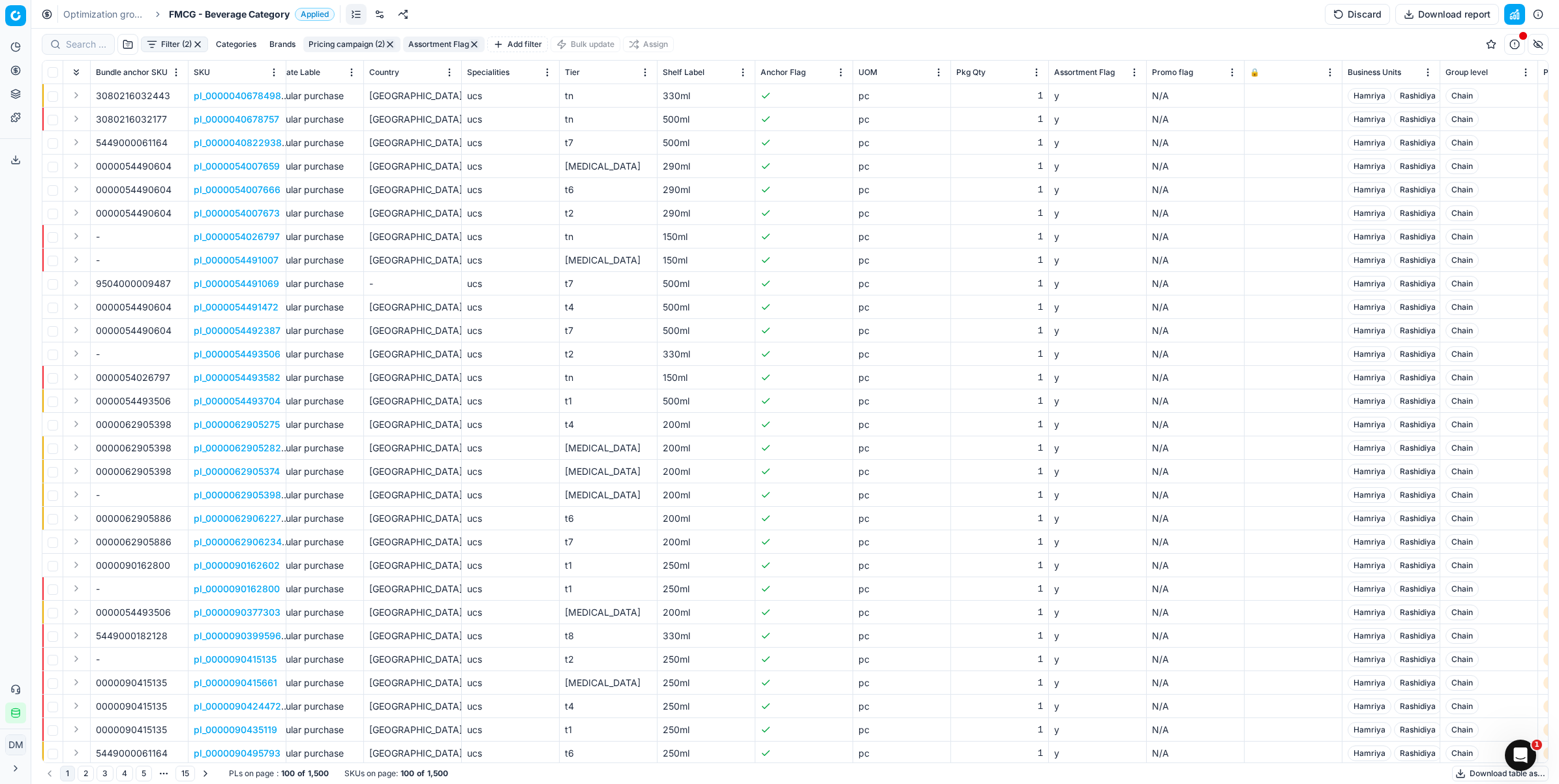
click at [515, 41] on button "Add filter" at bounding box center [518, 45] width 61 height 16
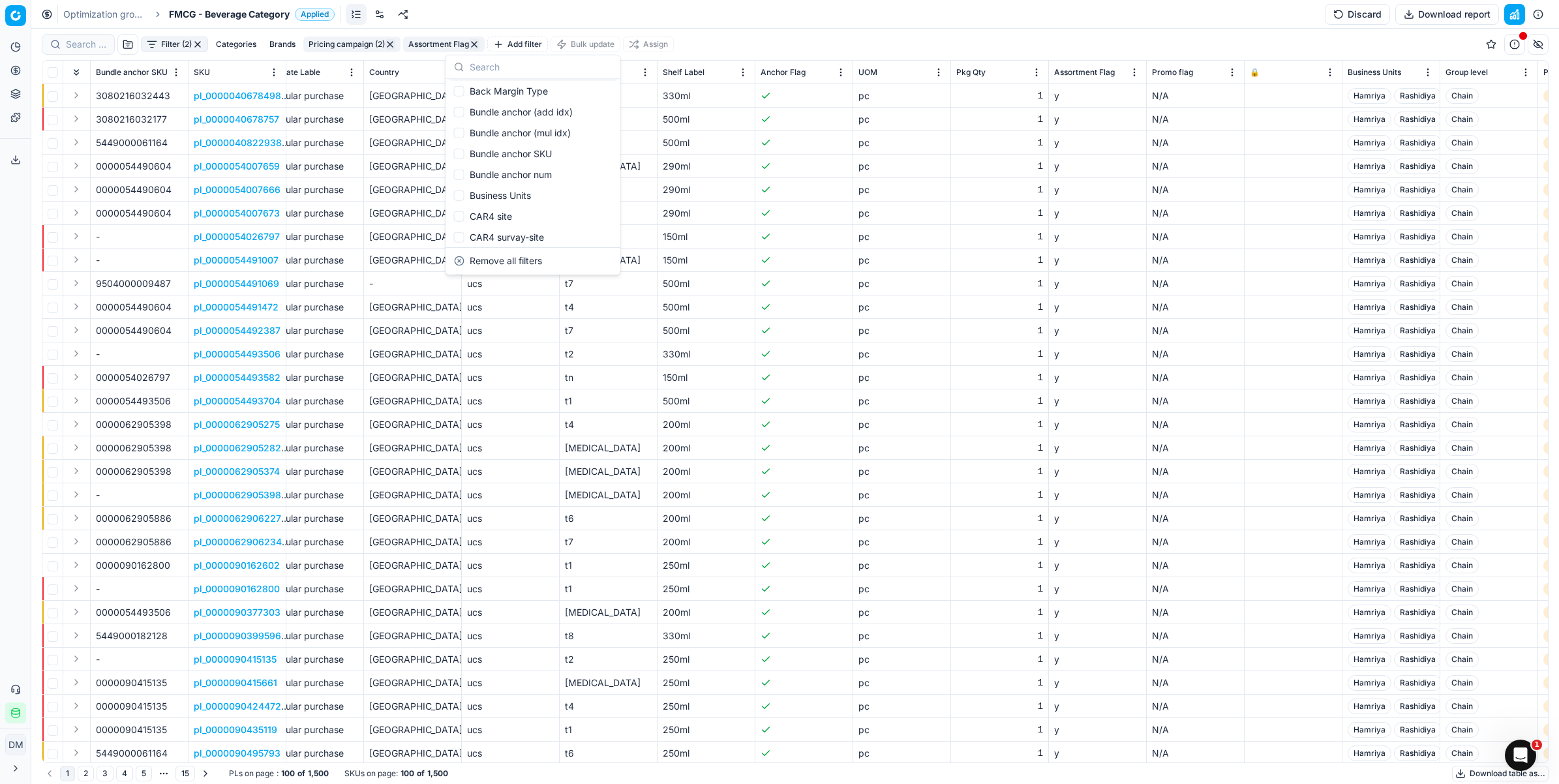
scroll to position [191, 0]
drag, startPoint x: 93, startPoint y: 14, endPoint x: 669, endPoint y: 274, distance: 632.0
click at [93, 14] on link "Optimization groups" at bounding box center [105, 14] width 84 height 13
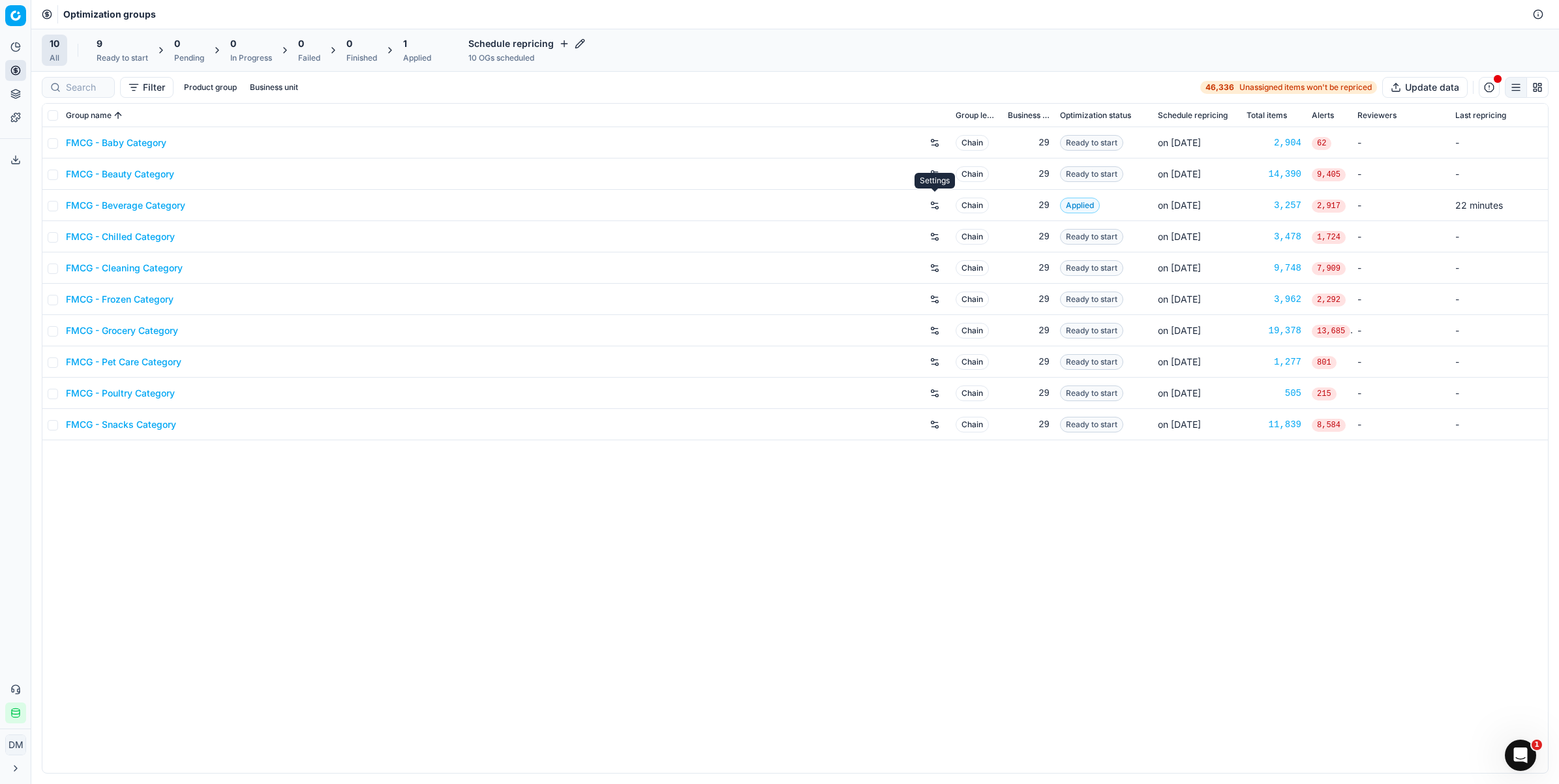
click at [934, 209] on button "button" at bounding box center [935, 205] width 21 height 21
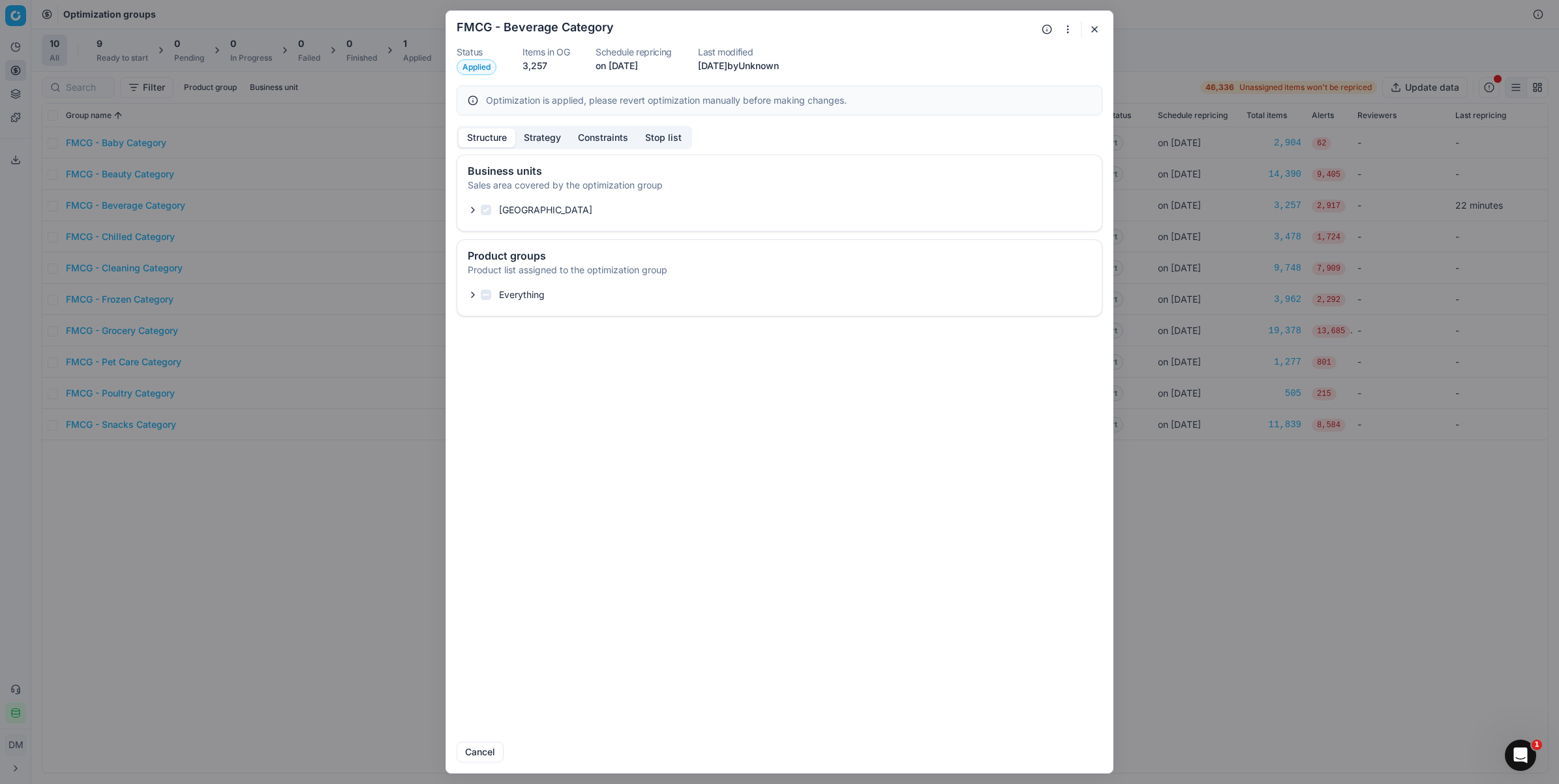
click at [474, 291] on icon "button" at bounding box center [472, 294] width 10 height 10
click at [587, 147] on button "Constraints" at bounding box center [603, 138] width 67 height 19
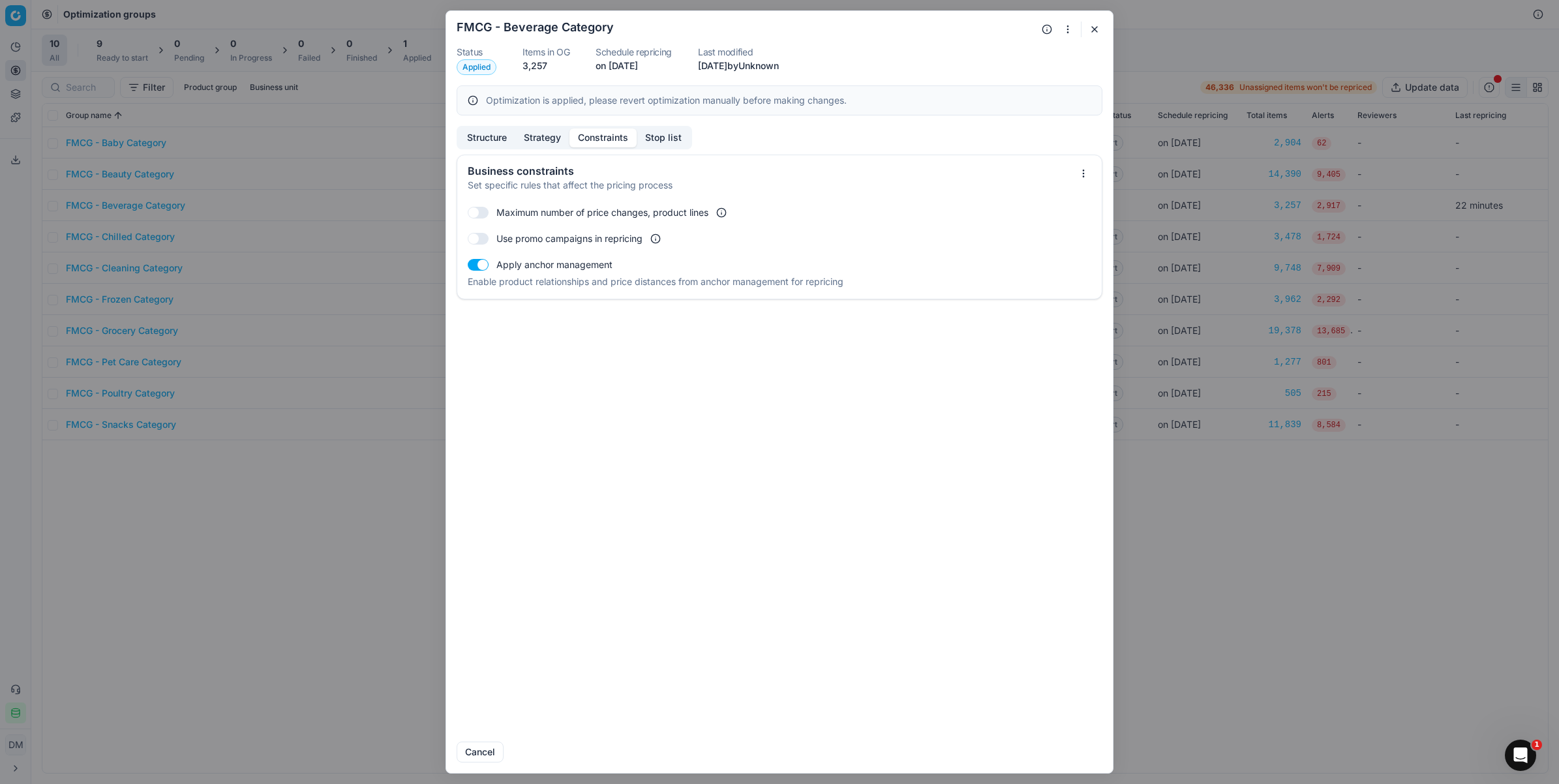
click at [547, 147] on button "Strategy" at bounding box center [543, 138] width 54 height 19
click at [597, 144] on button "Constraints" at bounding box center [603, 138] width 67 height 19
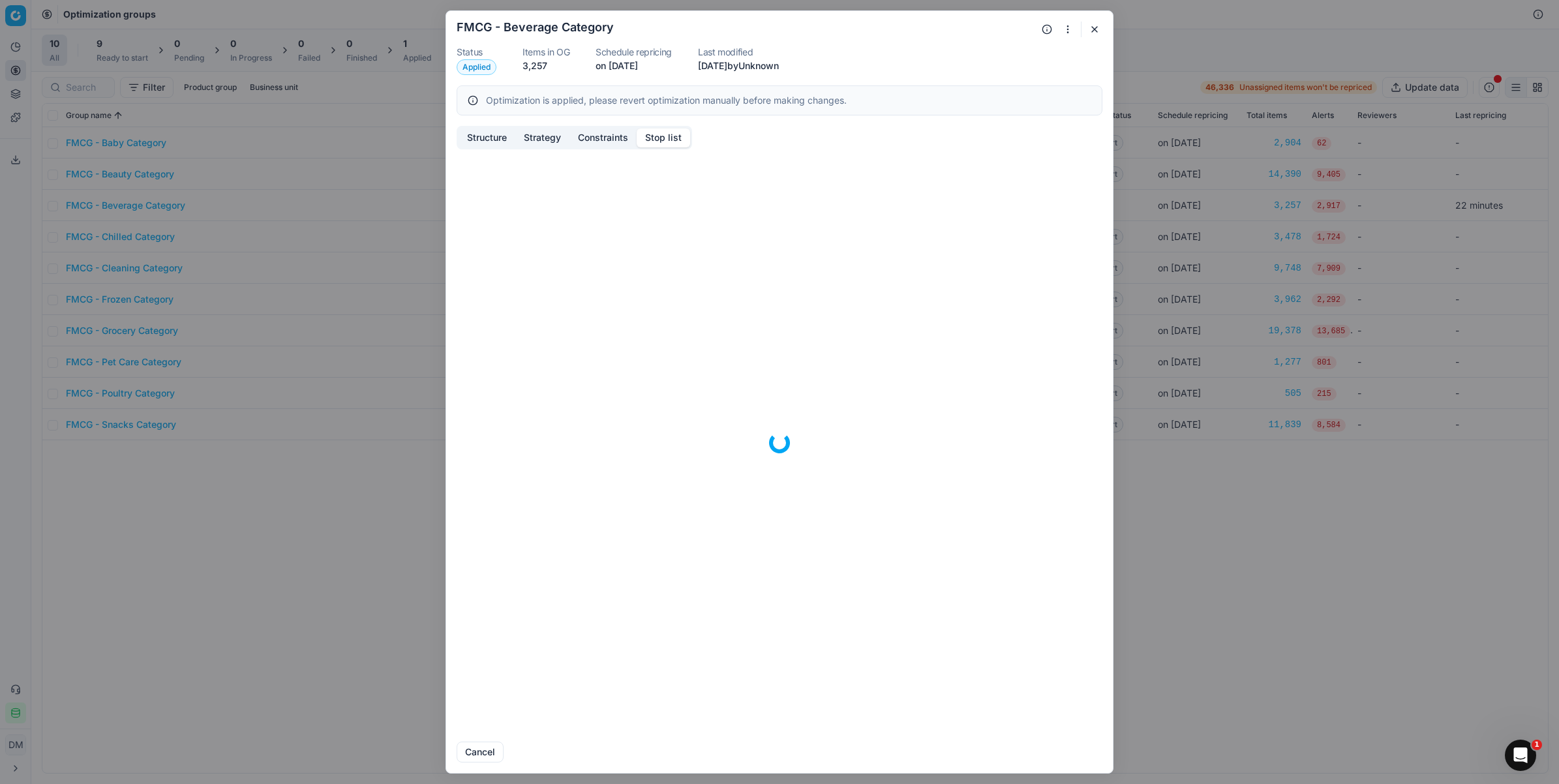
click at [682, 136] on button "Stop list" at bounding box center [663, 138] width 53 height 19
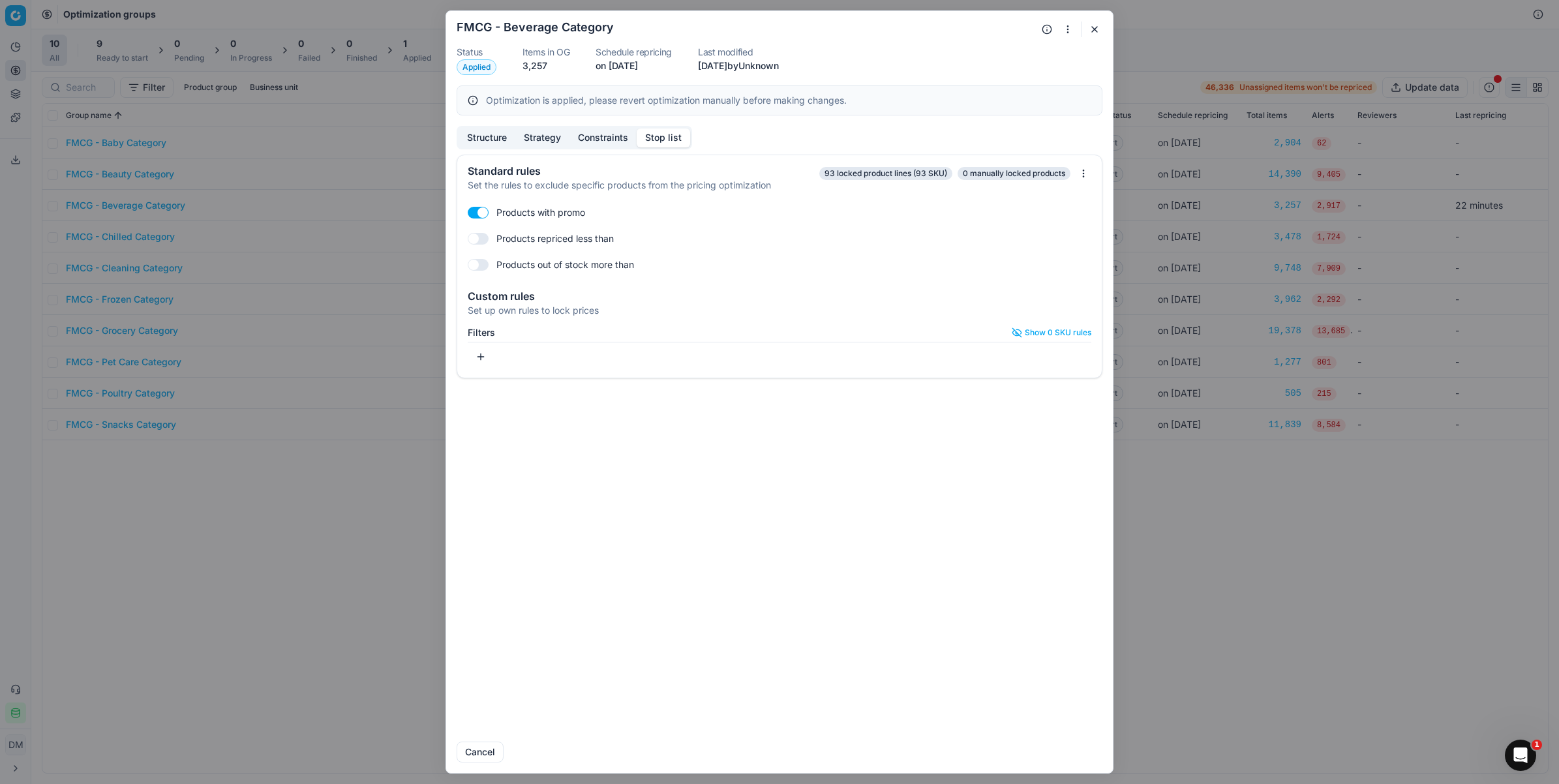
click at [481, 354] on button "button" at bounding box center [480, 357] width 26 height 21
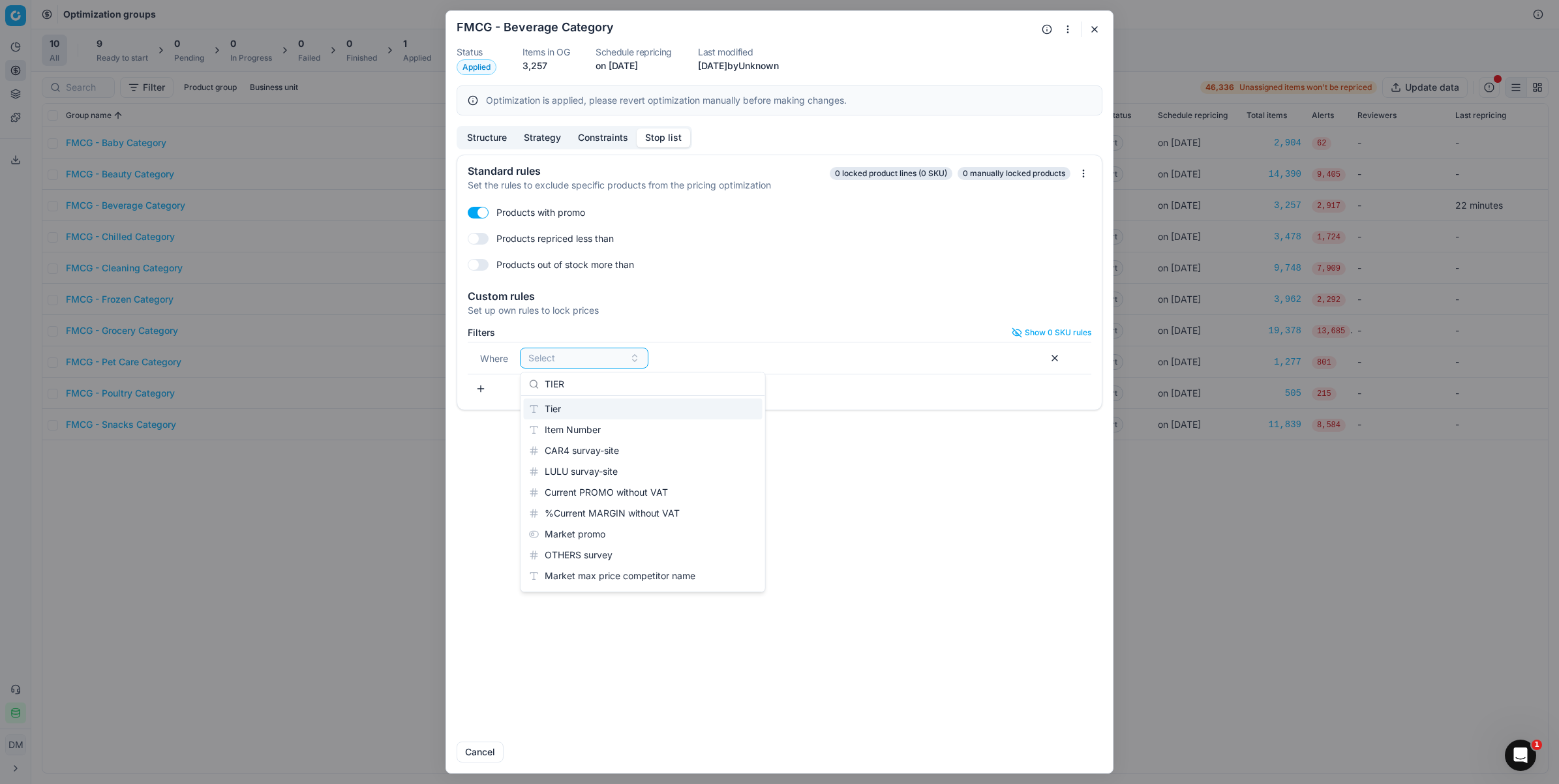
type input "TIER"
click at [564, 408] on div "Tier" at bounding box center [643, 409] width 239 height 21
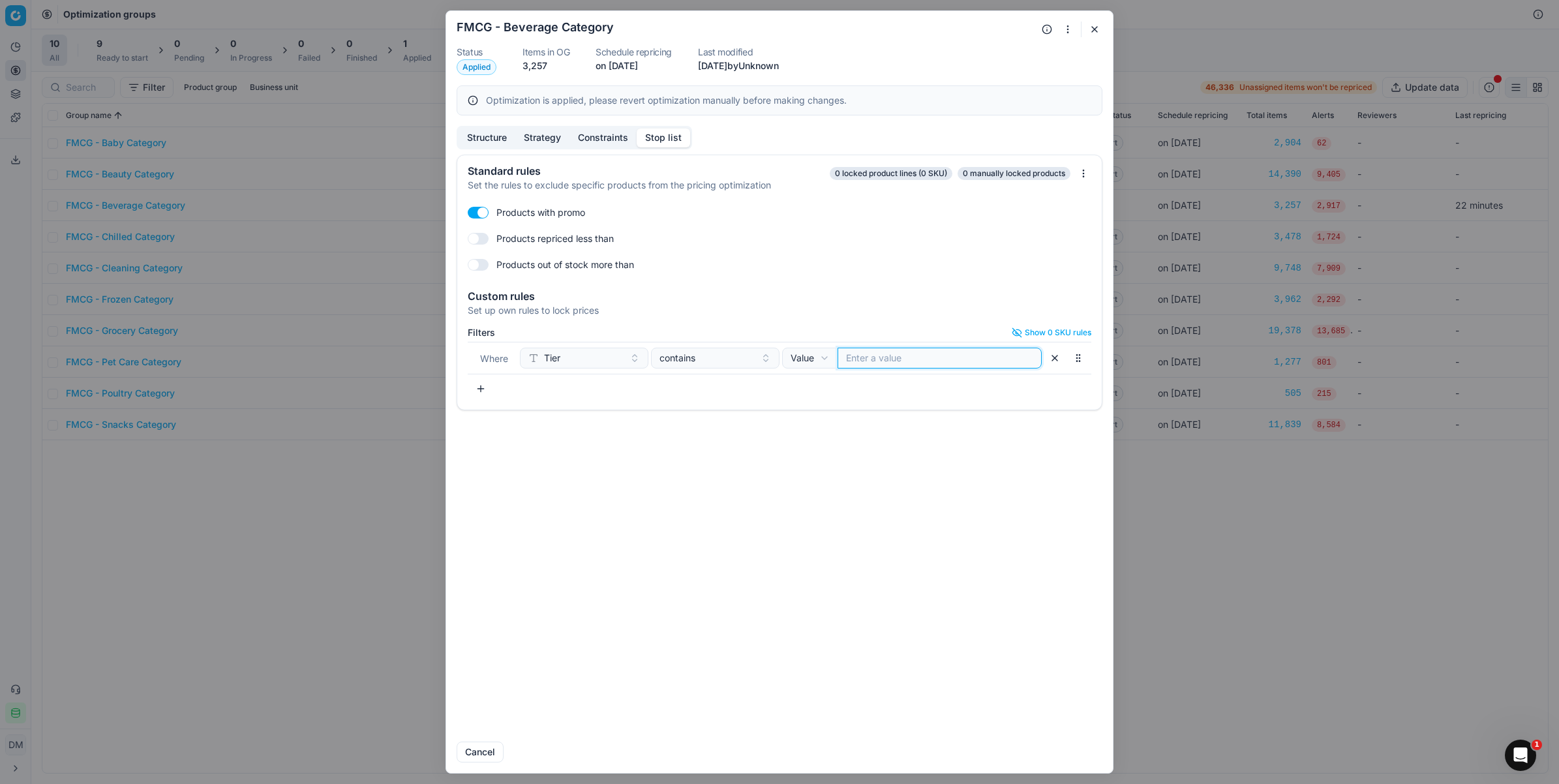
click at [914, 363] on input at bounding box center [940, 358] width 187 height 13
type input "TP"
click at [1051, 357] on button "button" at bounding box center [1055, 358] width 21 height 21
click at [486, 266] on button "button" at bounding box center [478, 265] width 21 height 12
click at [478, 264] on button "button" at bounding box center [478, 265] width 21 height 12
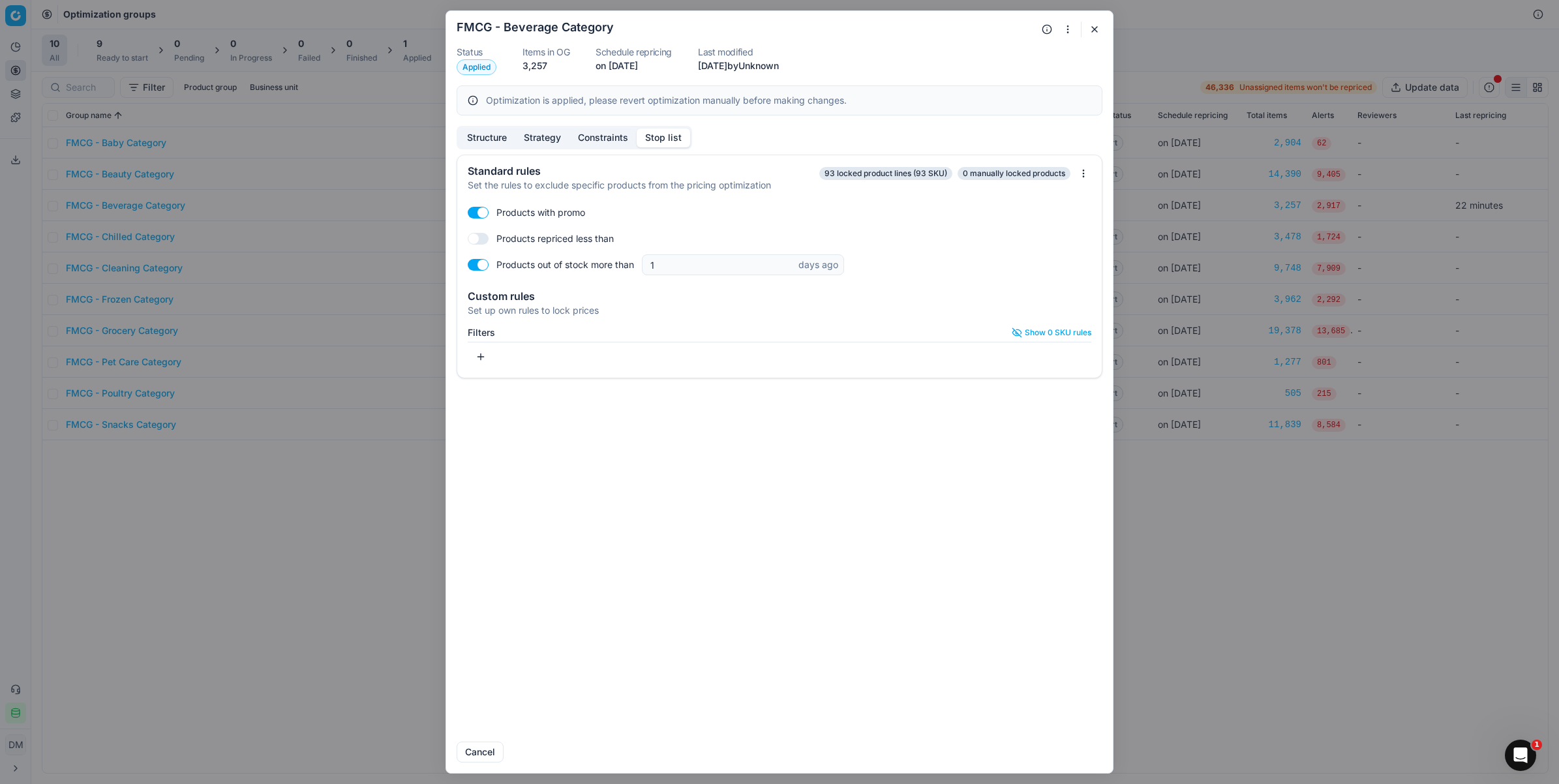
checkbox input "false"
click at [478, 136] on button "Structure" at bounding box center [487, 138] width 57 height 19
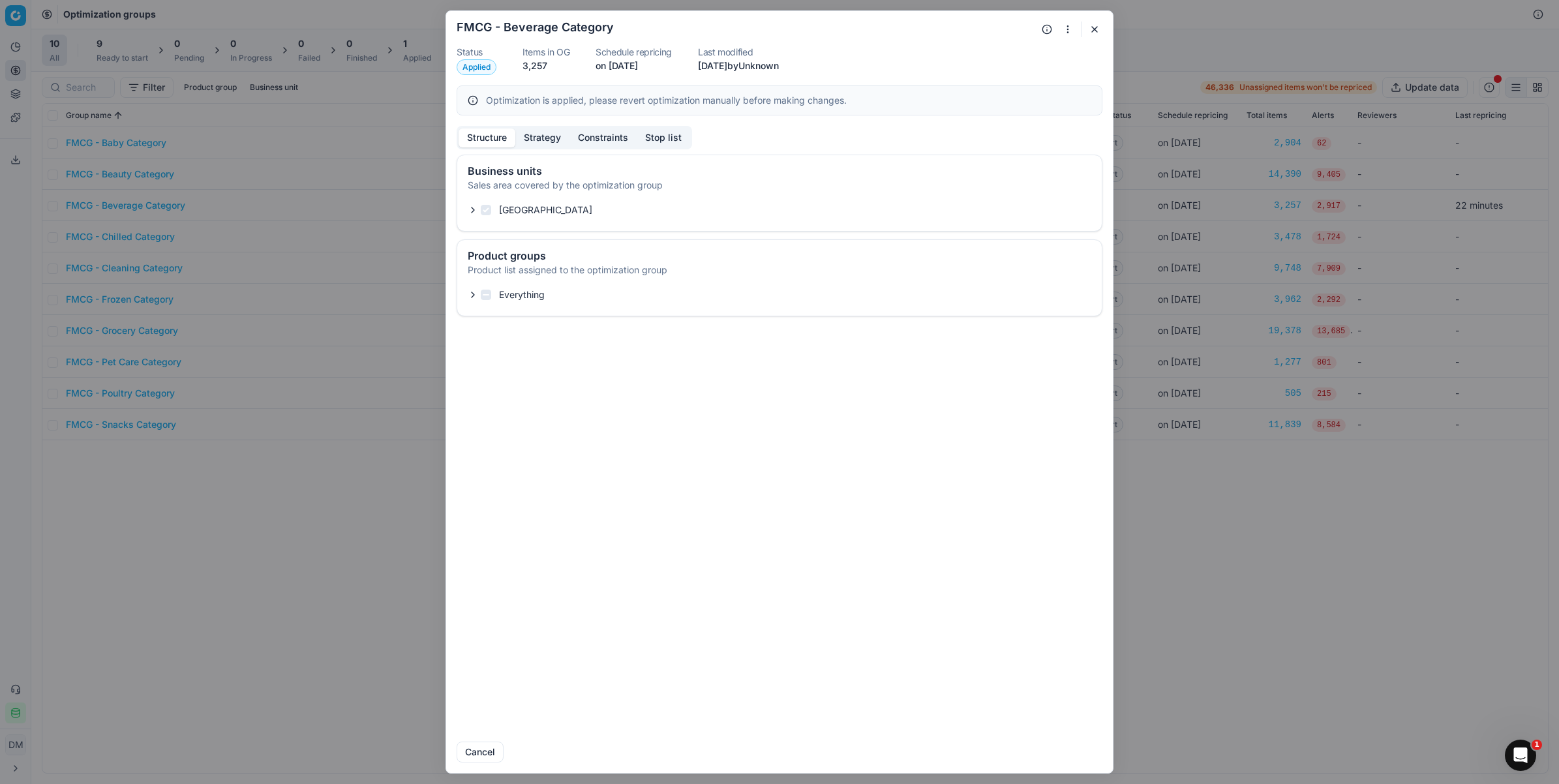
click at [1093, 34] on button "button" at bounding box center [1095, 30] width 16 height 16
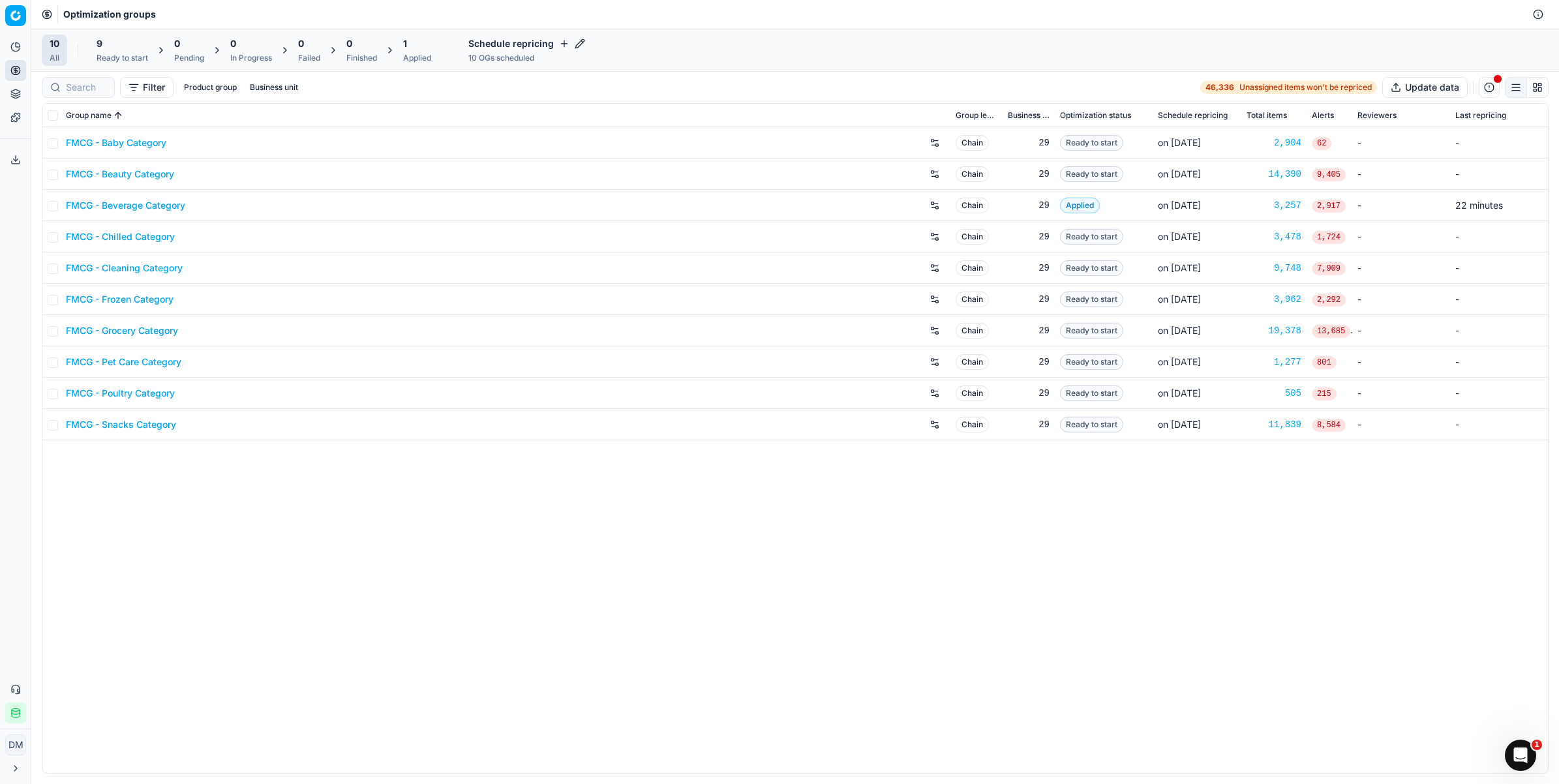
click at [128, 140] on link "FMCG - Baby Category" at bounding box center [116, 143] width 101 height 13
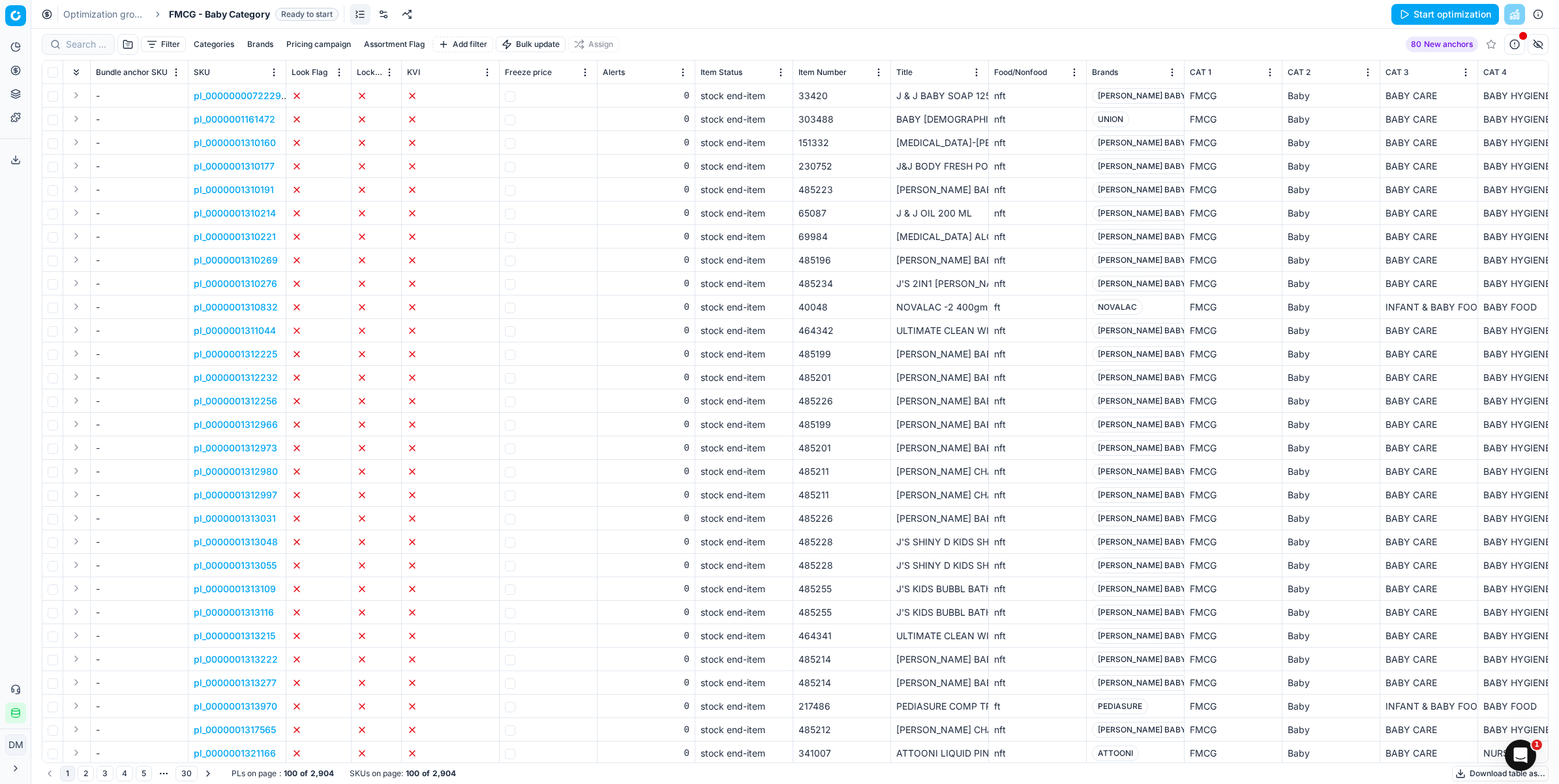
click at [98, 15] on link "Optimization groups" at bounding box center [105, 14] width 84 height 13
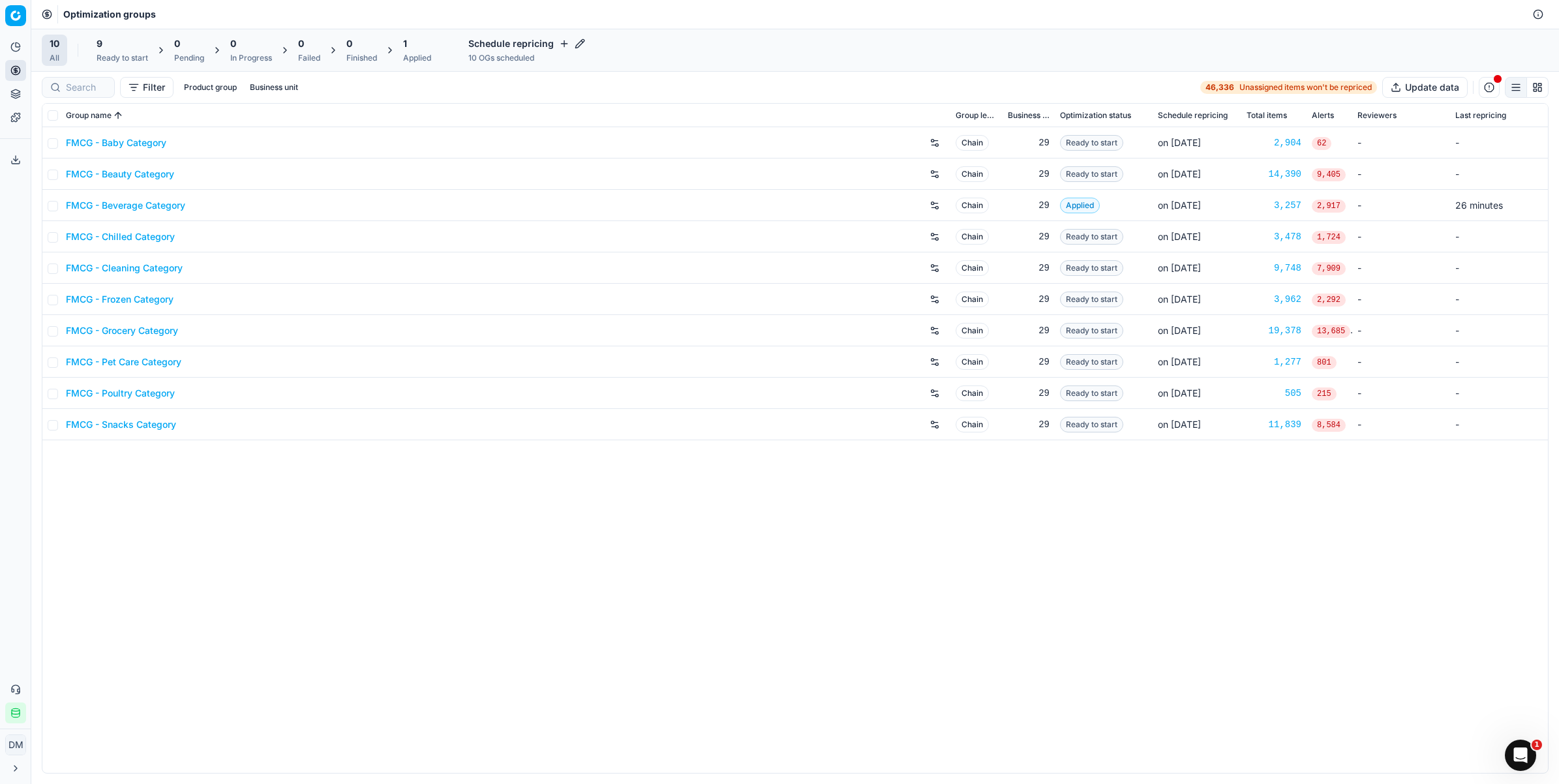
click at [933, 139] on button "button" at bounding box center [935, 143] width 21 height 21
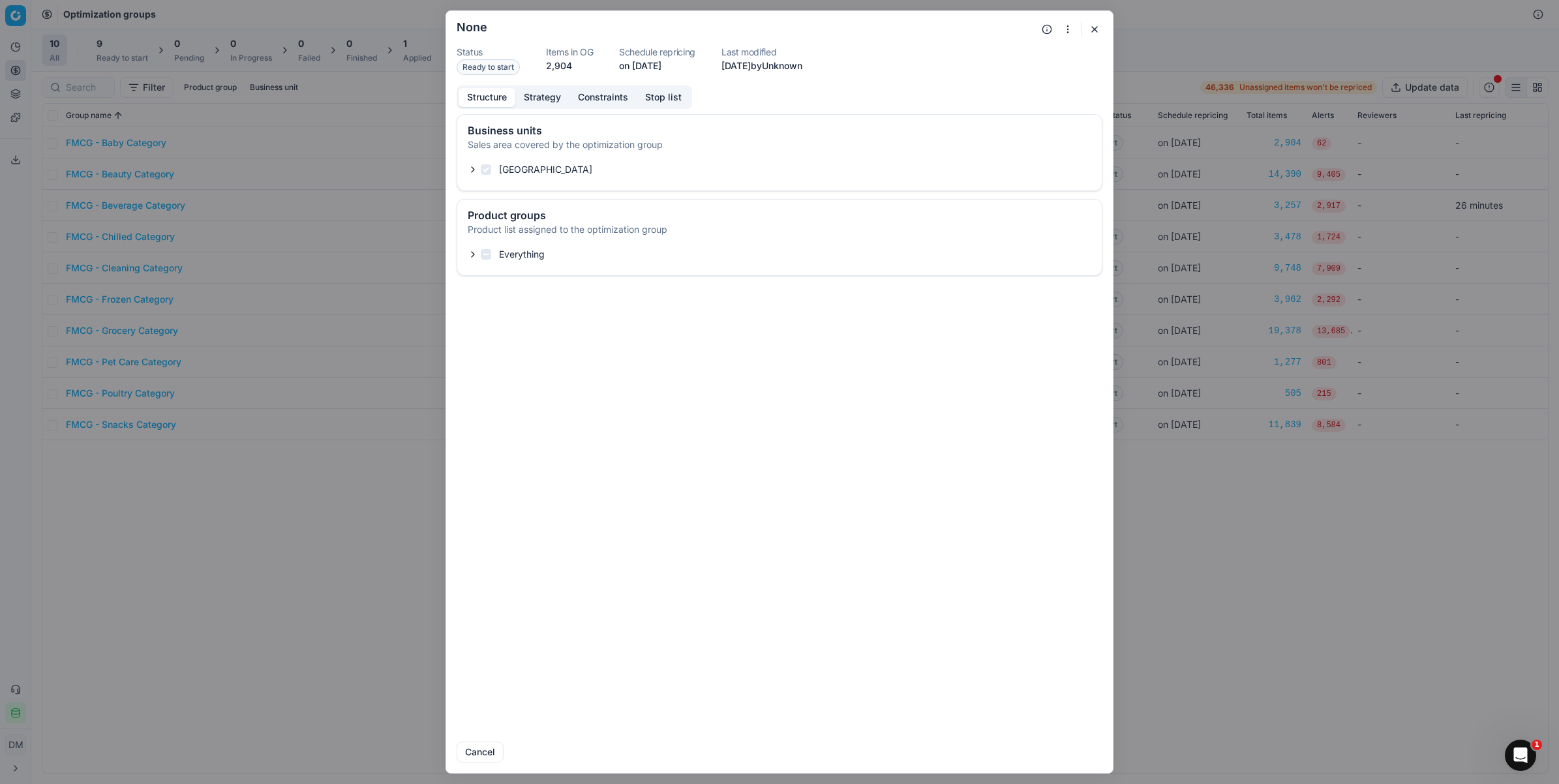
checkbox input "true"
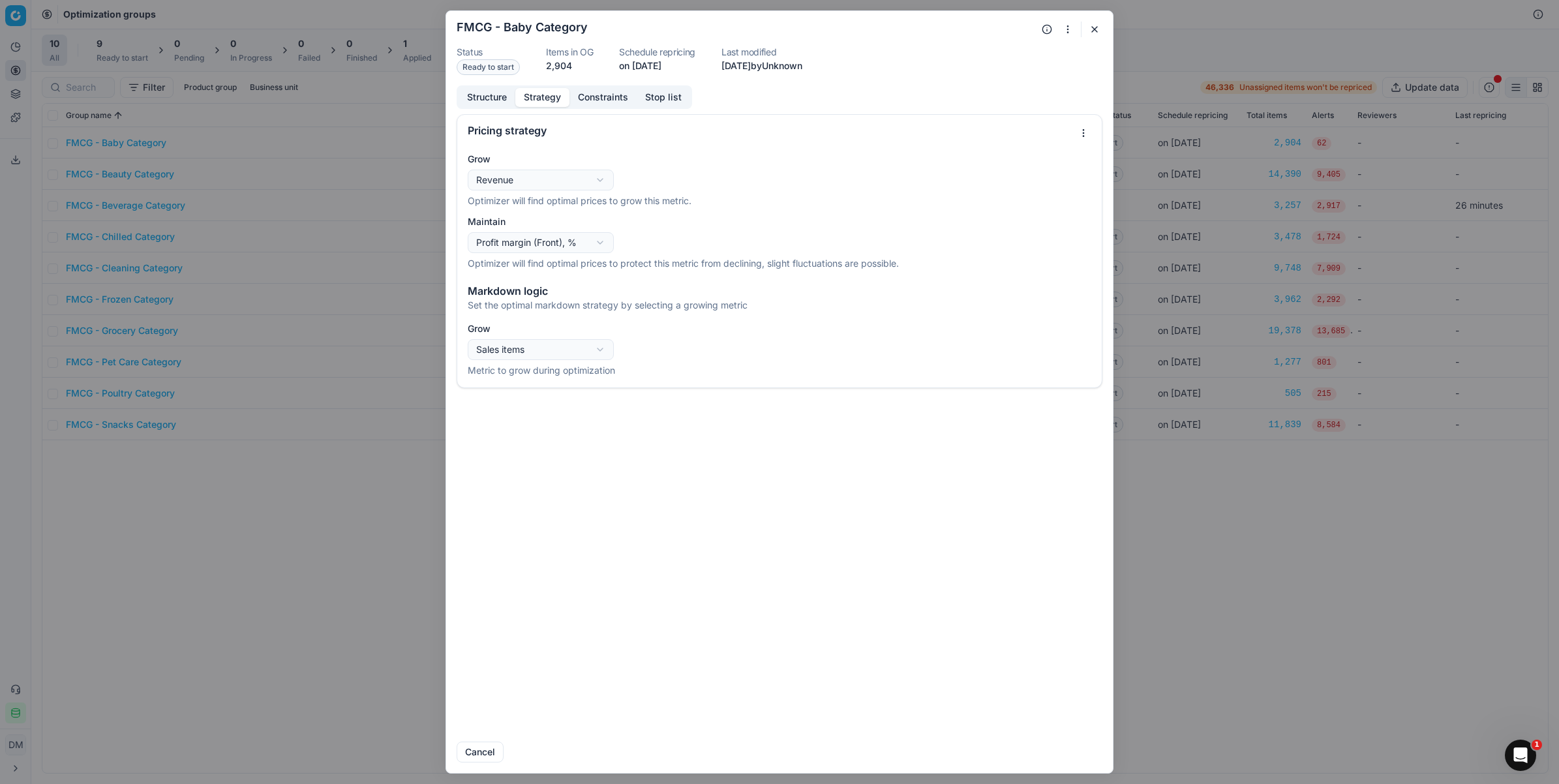
click at [547, 98] on button "Strategy" at bounding box center [543, 97] width 54 height 19
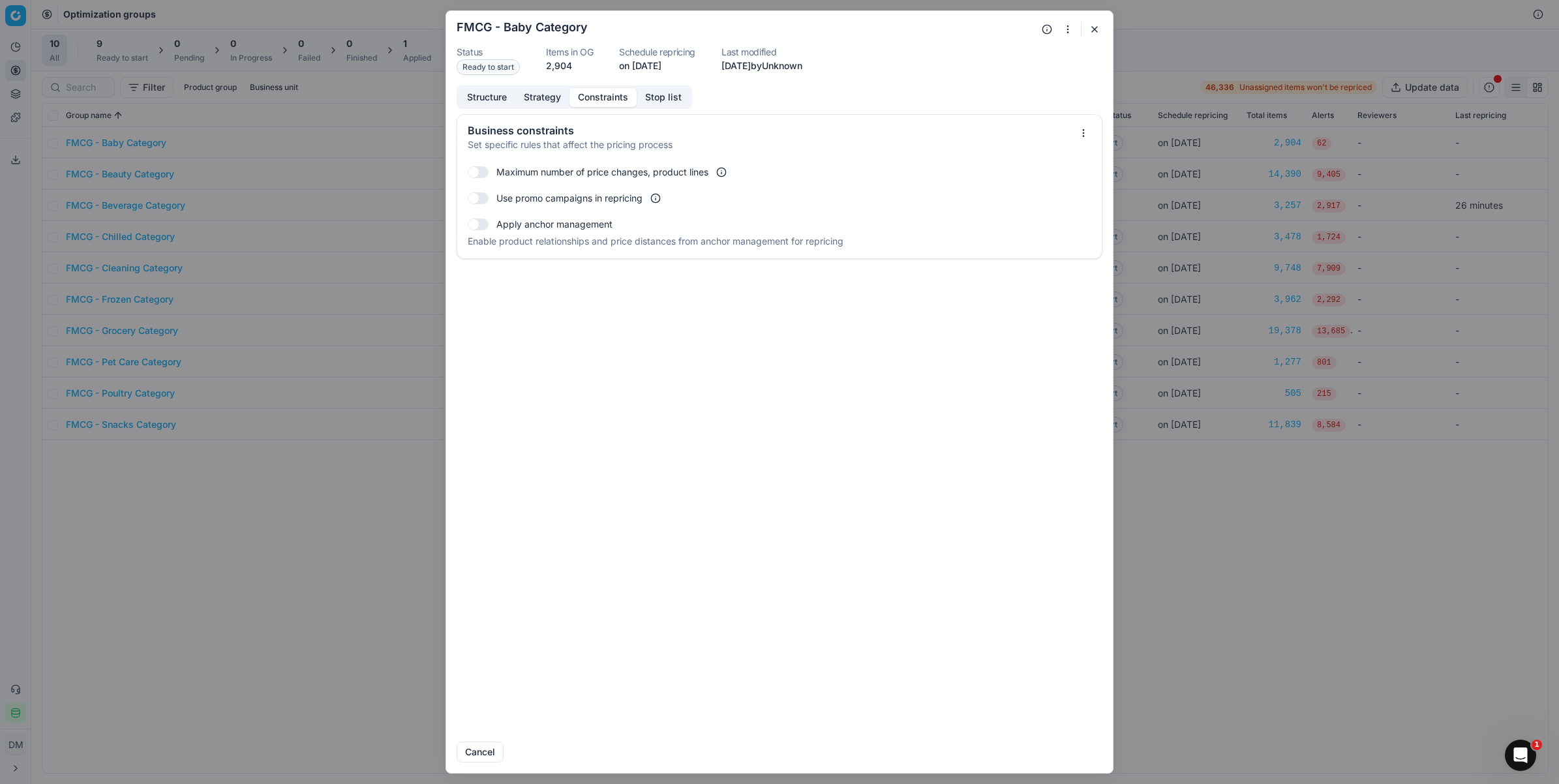
click at [609, 98] on button "Constraints" at bounding box center [603, 97] width 67 height 19
click at [480, 102] on button "Structure" at bounding box center [487, 97] width 57 height 19
click at [1088, 26] on button "button" at bounding box center [1095, 30] width 16 height 16
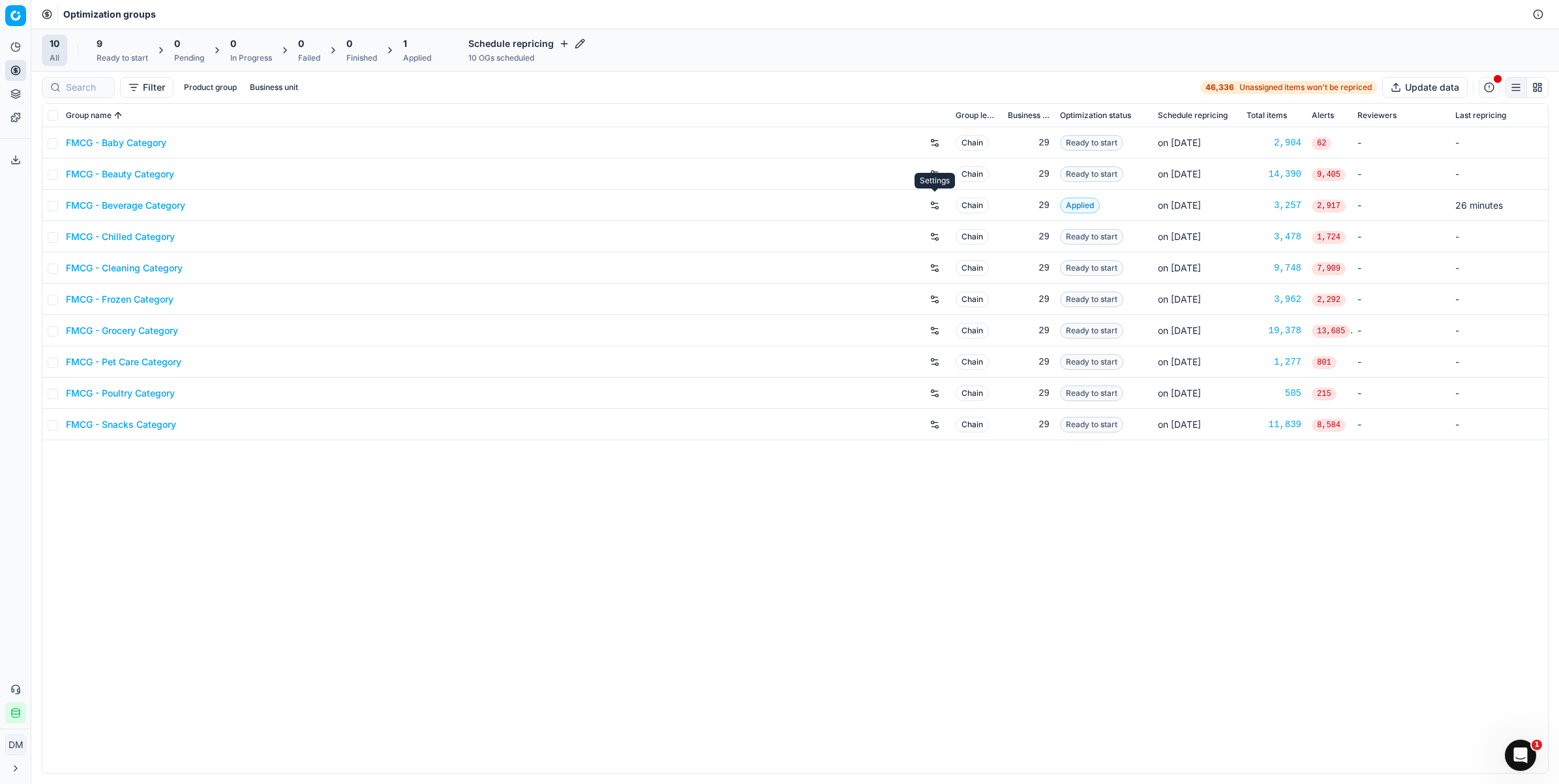
click at [936, 206] on button "button" at bounding box center [935, 205] width 21 height 21
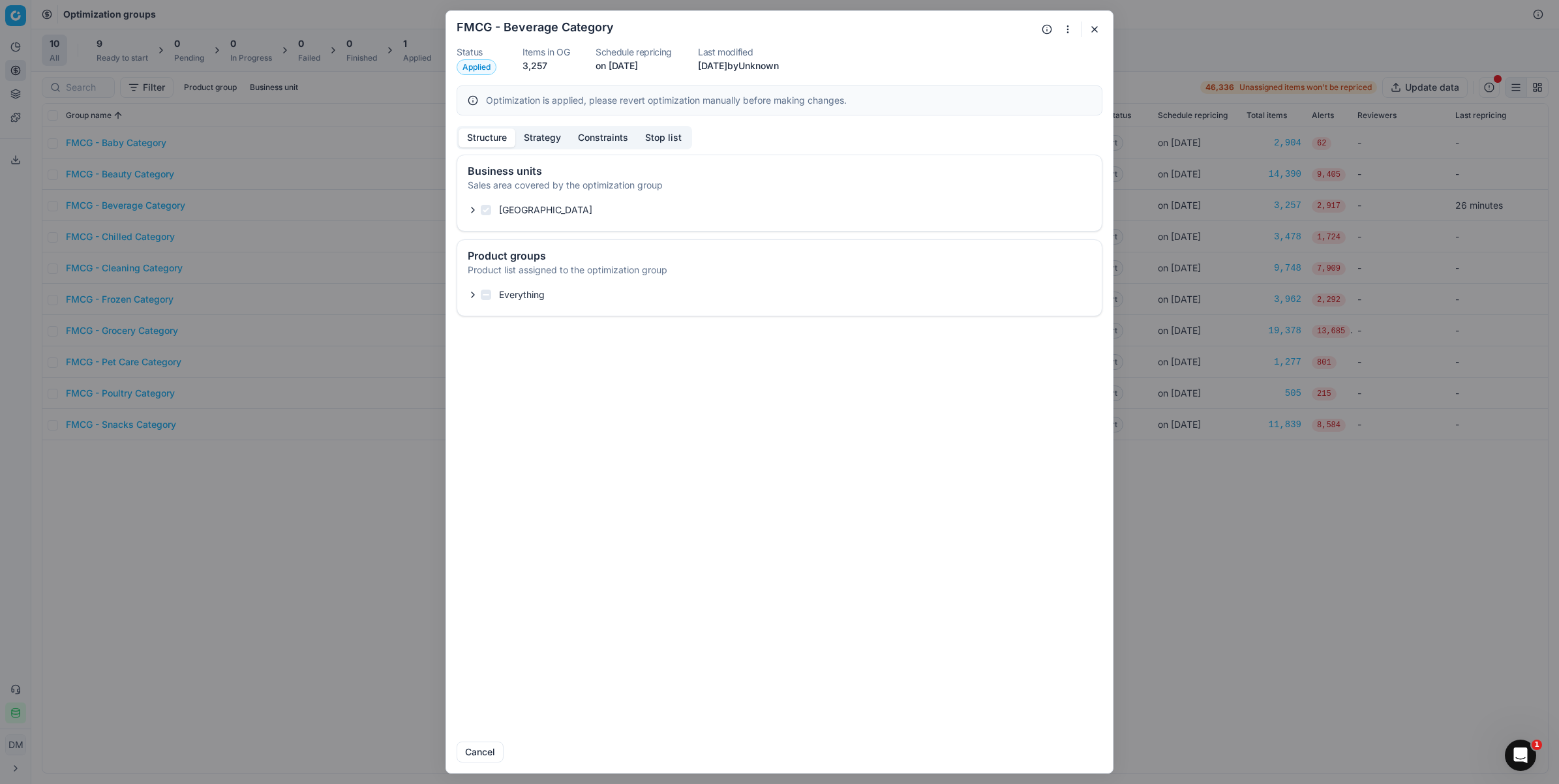
click at [555, 140] on button "Strategy" at bounding box center [543, 138] width 54 height 19
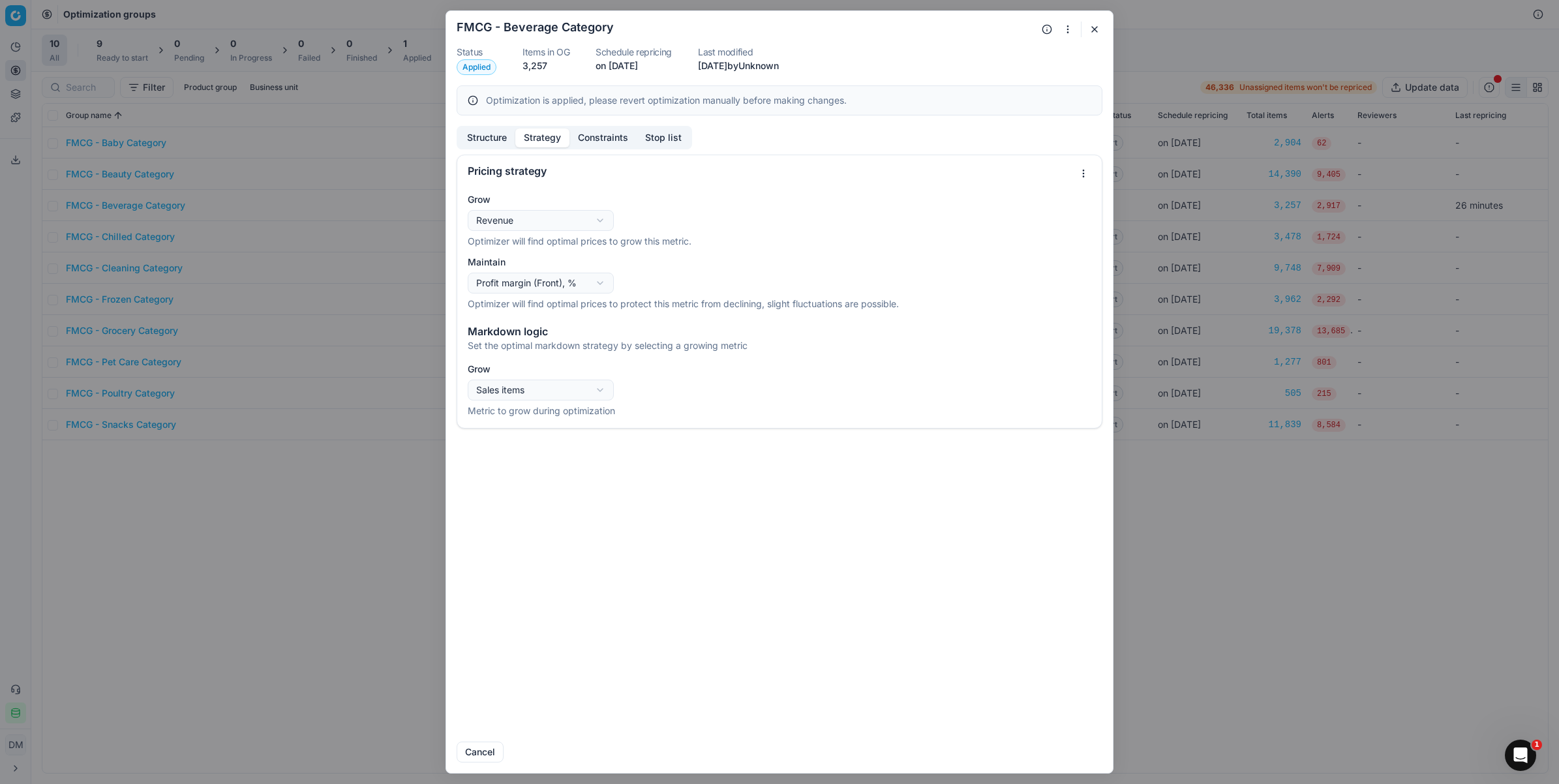
click at [570, 288] on div "Oprimization group is saving... FMCG - Beverage Category Status Applied Items i…" at bounding box center [780, 392] width 1559 height 784
click at [717, 286] on div "Oprimization group is saving... FMCG - Beverage Category Status Applied Items i…" at bounding box center [780, 392] width 1559 height 784
click at [571, 216] on div "Oprimization group is saving... FMCG - Beverage Category Status Applied Items i…" at bounding box center [780, 392] width 1559 height 784
click at [789, 200] on div "Oprimization group is saving... FMCG - Beverage Category Status Applied Items i…" at bounding box center [780, 392] width 1559 height 784
click at [1093, 31] on button "button" at bounding box center [1095, 30] width 16 height 16
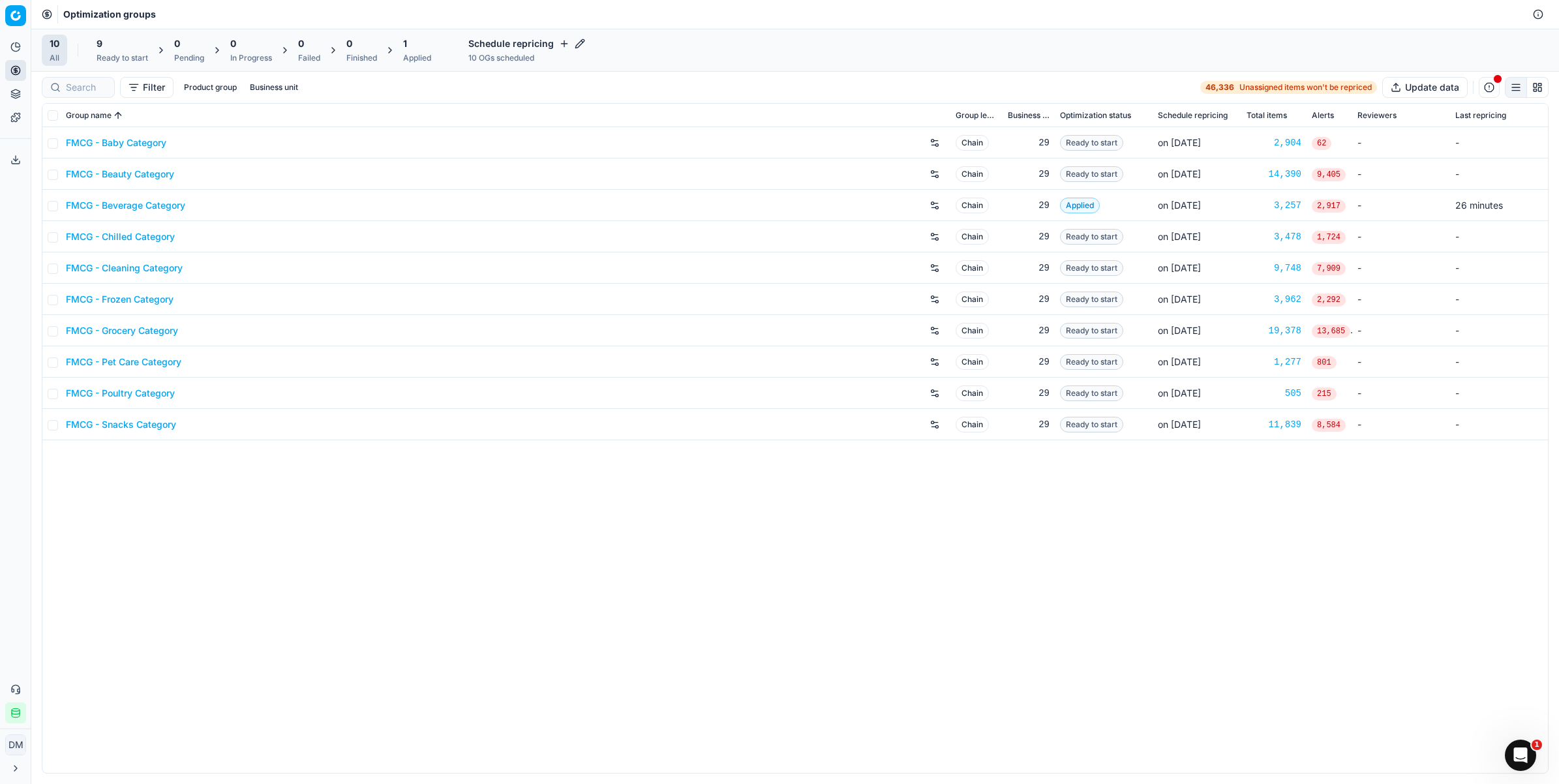
click at [136, 207] on link "FMCG - Beverage Category" at bounding box center [126, 205] width 120 height 13
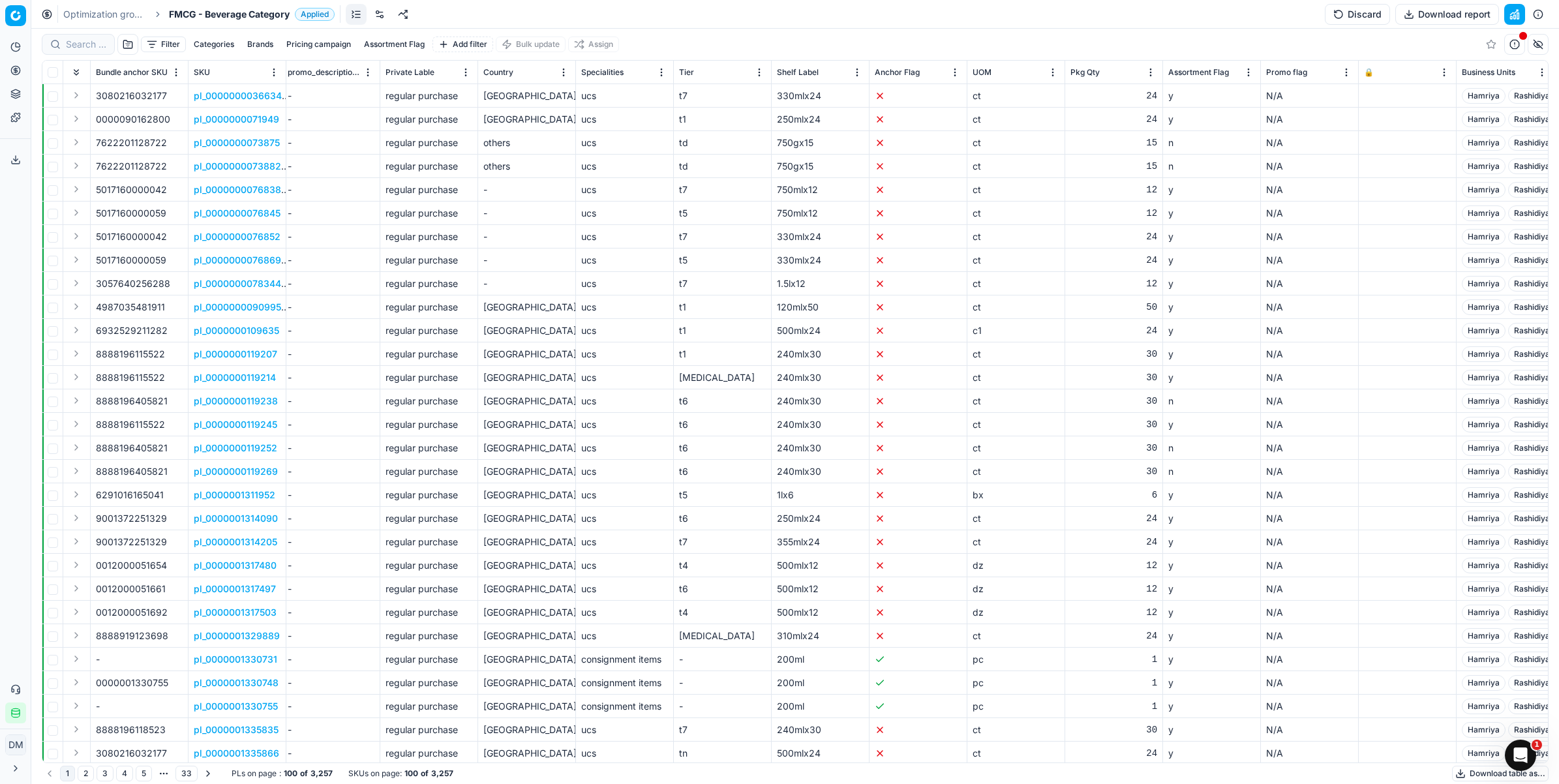
scroll to position [0, 1799]
